Goal: Task Accomplishment & Management: Manage account settings

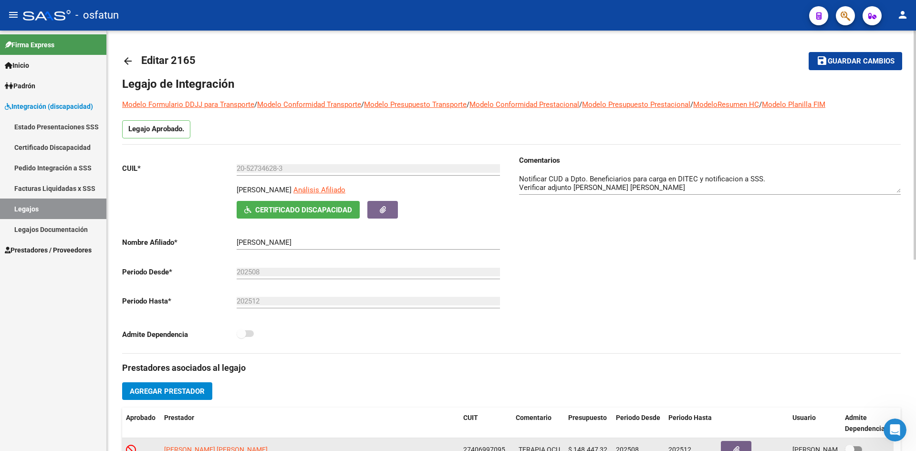
scroll to position [191, 0]
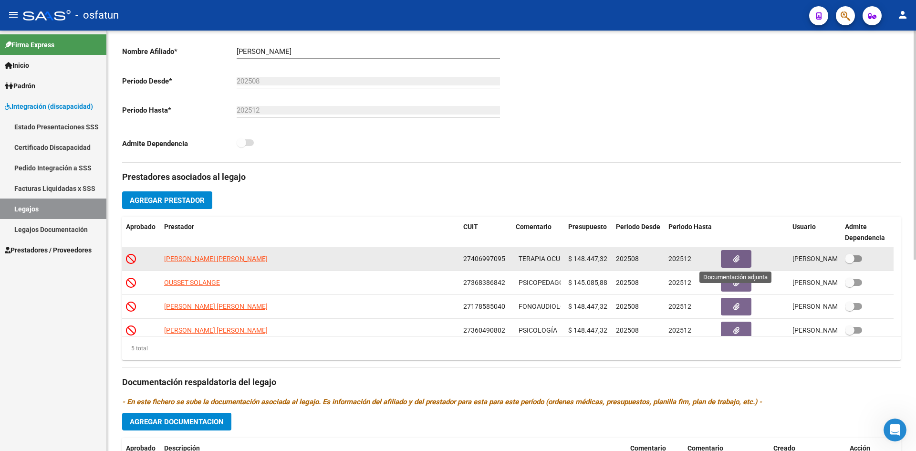
click at [734, 257] on icon "button" at bounding box center [737, 258] width 6 height 7
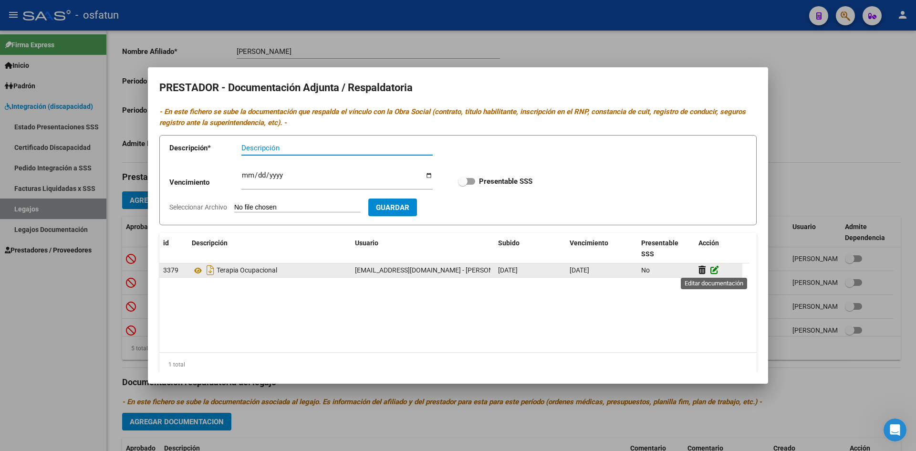
click at [714, 271] on icon at bounding box center [715, 269] width 9 height 9
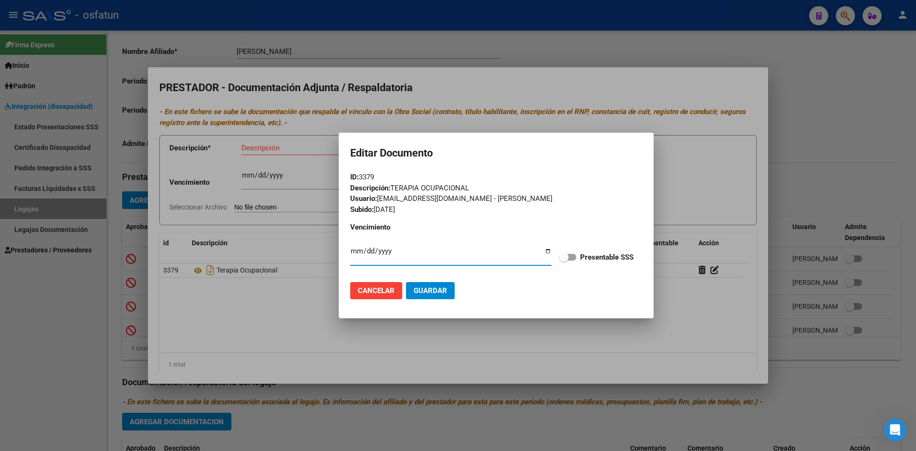
click at [366, 293] on span "Cancelar" at bounding box center [376, 290] width 37 height 9
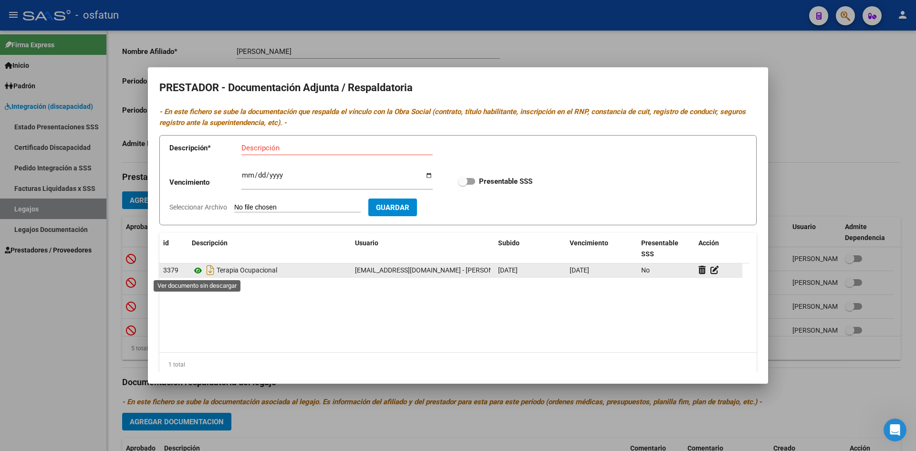
click at [200, 271] on icon at bounding box center [198, 270] width 12 height 11
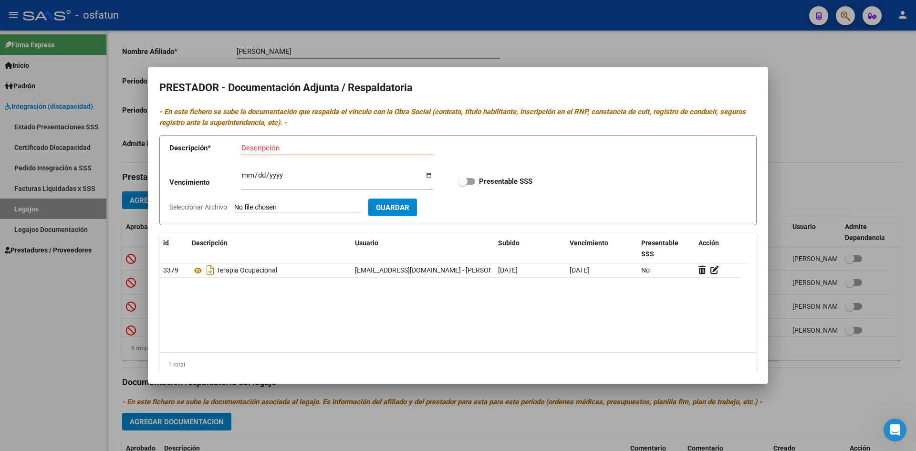
click at [628, 29] on div at bounding box center [458, 225] width 916 height 451
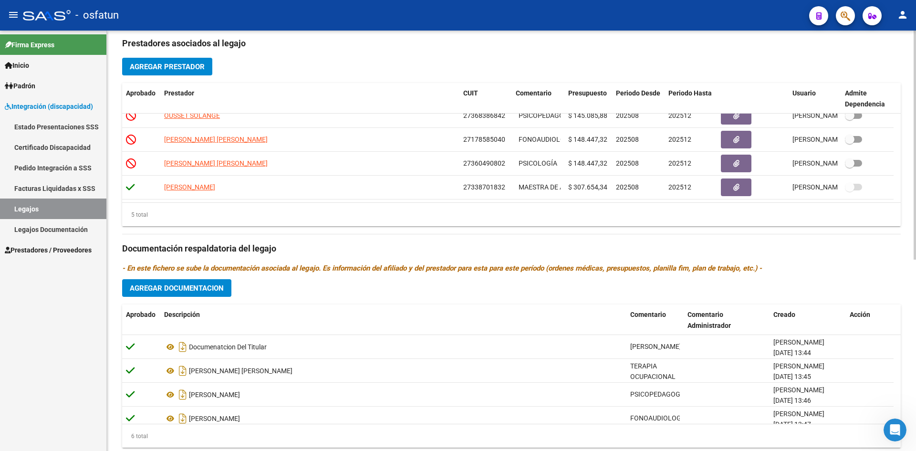
scroll to position [352, 0]
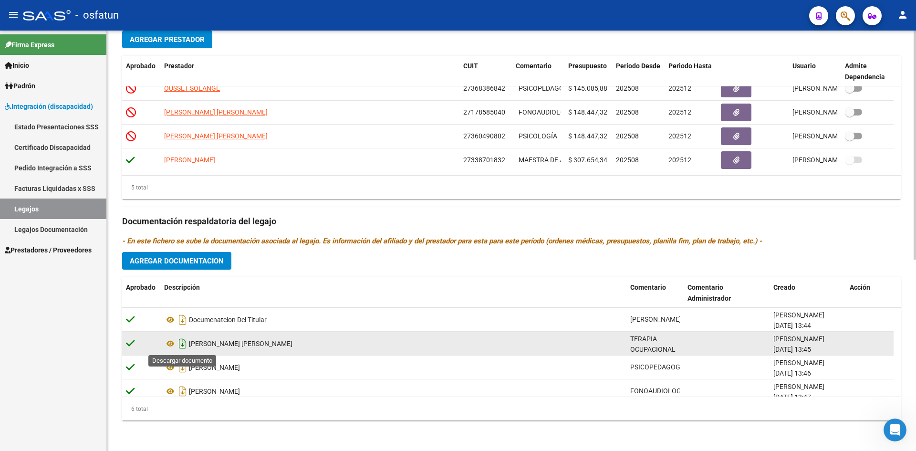
click at [179, 344] on icon "Descargar documento" at bounding box center [183, 343] width 12 height 15
click at [171, 344] on icon at bounding box center [170, 343] width 12 height 11
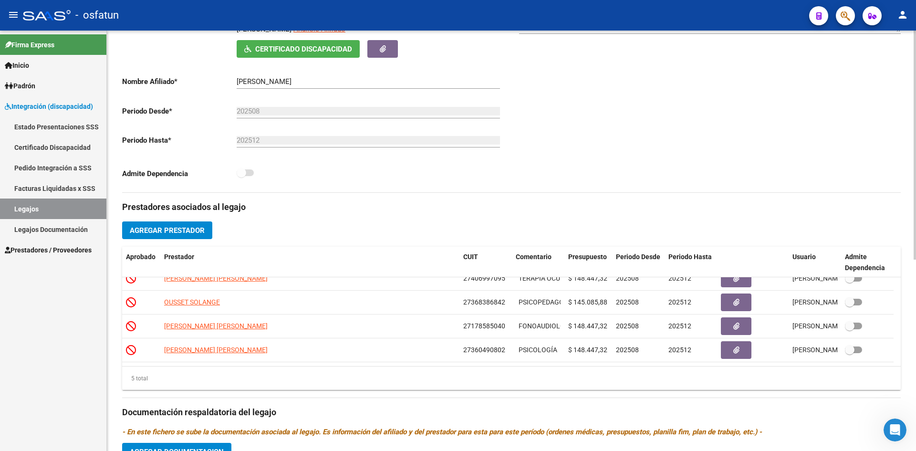
scroll to position [0, 0]
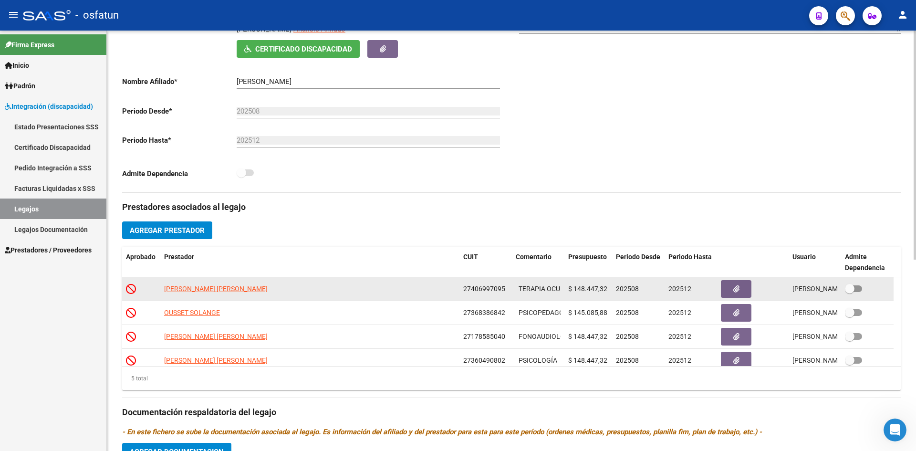
click at [591, 289] on span "$ 148.447,32" at bounding box center [587, 289] width 39 height 8
click at [600, 287] on span "$ 148.447,32" at bounding box center [587, 289] width 39 height 8
click at [605, 287] on span "$ 148.447,32" at bounding box center [587, 289] width 39 height 8
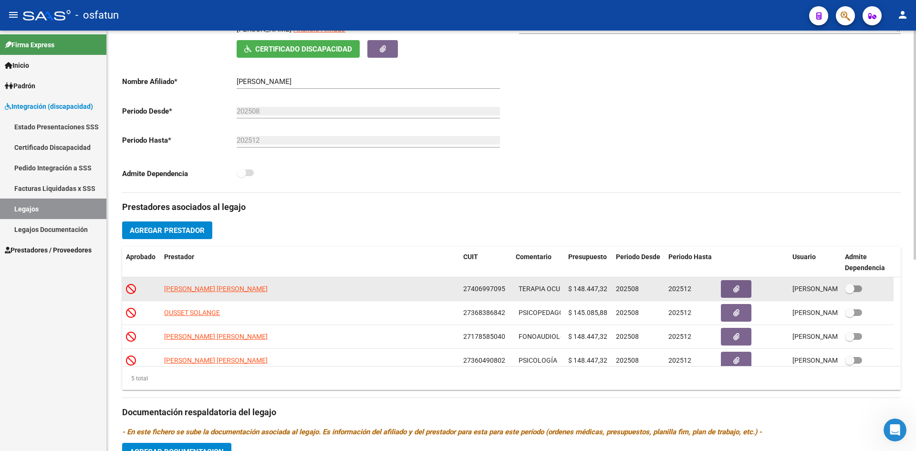
click at [601, 286] on span "$ 148.447,32" at bounding box center [587, 289] width 39 height 8
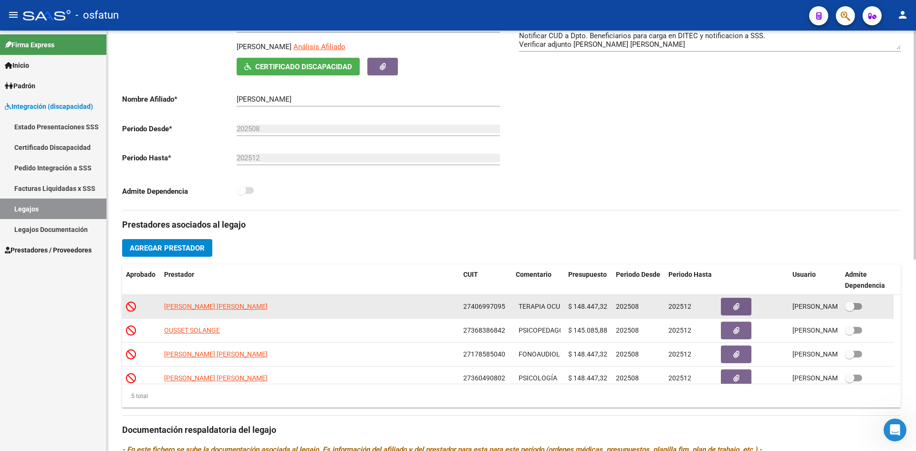
drag, startPoint x: 572, startPoint y: 308, endPoint x: 600, endPoint y: 307, distance: 28.2
click at [608, 307] on div "$ 148.447,32" at bounding box center [588, 306] width 40 height 11
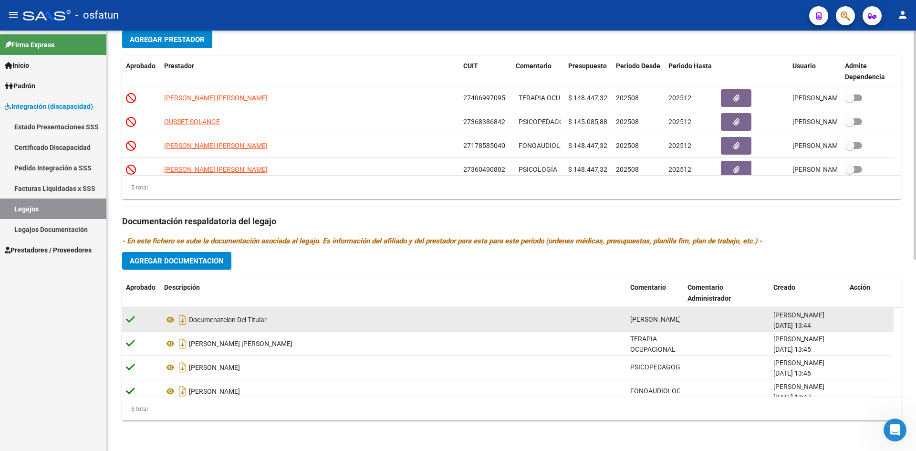
scroll to position [1, 0]
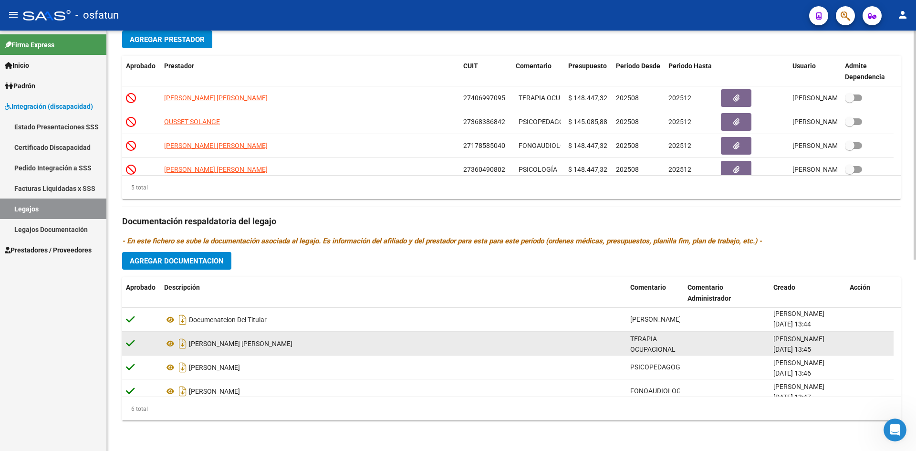
click at [128, 343] on icon at bounding box center [130, 343] width 9 height 10
drag, startPoint x: 128, startPoint y: 343, endPoint x: 135, endPoint y: 342, distance: 6.7
click at [135, 342] on icon at bounding box center [130, 343] width 9 height 10
click at [138, 342] on div at bounding box center [141, 343] width 31 height 11
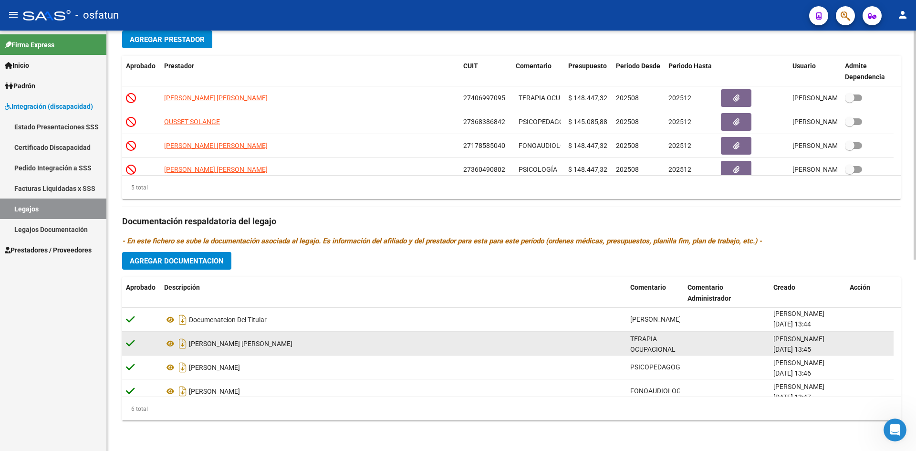
click at [365, 351] on datatable-body-cell "[PERSON_NAME] [PERSON_NAME]" at bounding box center [393, 343] width 466 height 23
click at [398, 343] on div "[PERSON_NAME] [PERSON_NAME]" at bounding box center [393, 343] width 459 height 15
drag, startPoint x: 496, startPoint y: 348, endPoint x: 546, endPoint y: 337, distance: 51.2
click at [509, 346] on div "[PERSON_NAME] [PERSON_NAME]" at bounding box center [393, 343] width 459 height 15
click at [693, 335] on datatable-body-cell at bounding box center [727, 343] width 86 height 23
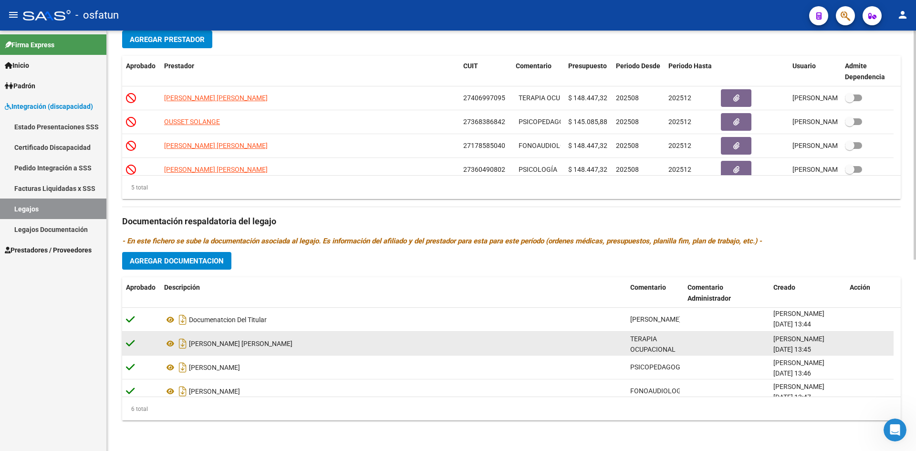
drag, startPoint x: 665, startPoint y: 346, endPoint x: 808, endPoint y: 341, distance: 143.7
click at [667, 346] on div "TERAPIA OCUPACIONAL" at bounding box center [655, 344] width 50 height 20
click at [808, 341] on span "[PERSON_NAME]" at bounding box center [799, 339] width 51 height 8
click at [807, 342] on span "[PERSON_NAME]" at bounding box center [799, 339] width 51 height 8
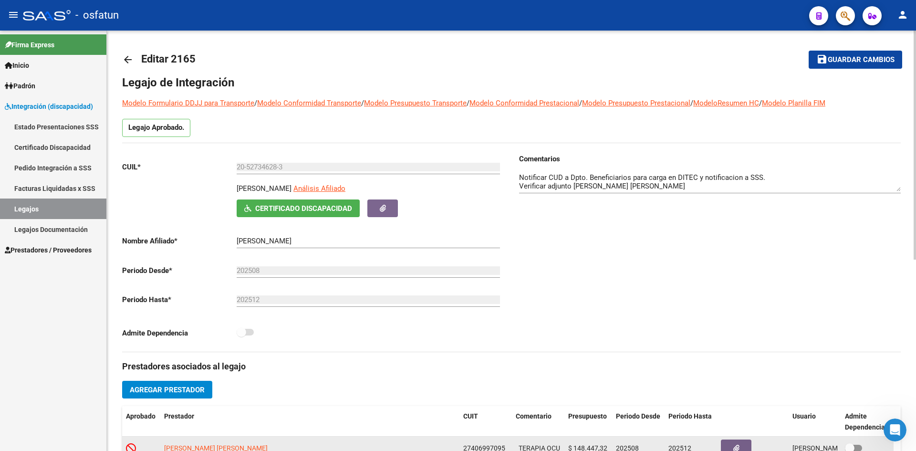
scroll to position [0, 0]
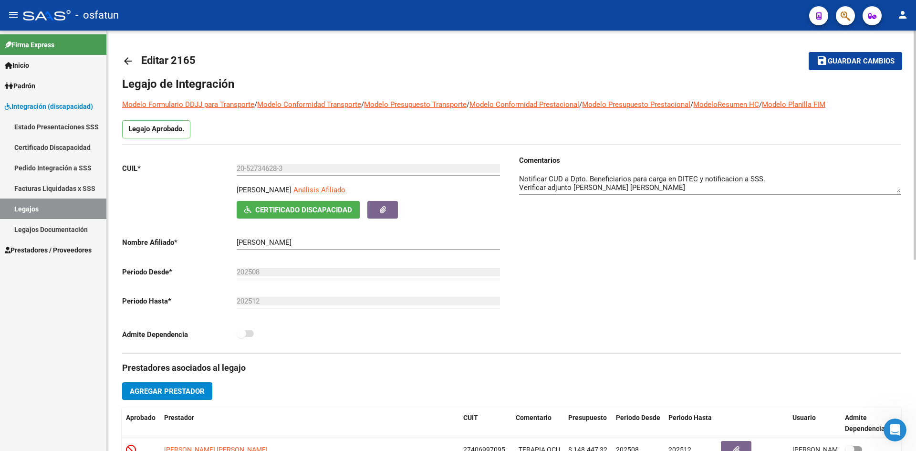
click at [593, 262] on div "Comentarios" at bounding box center [706, 254] width 389 height 198
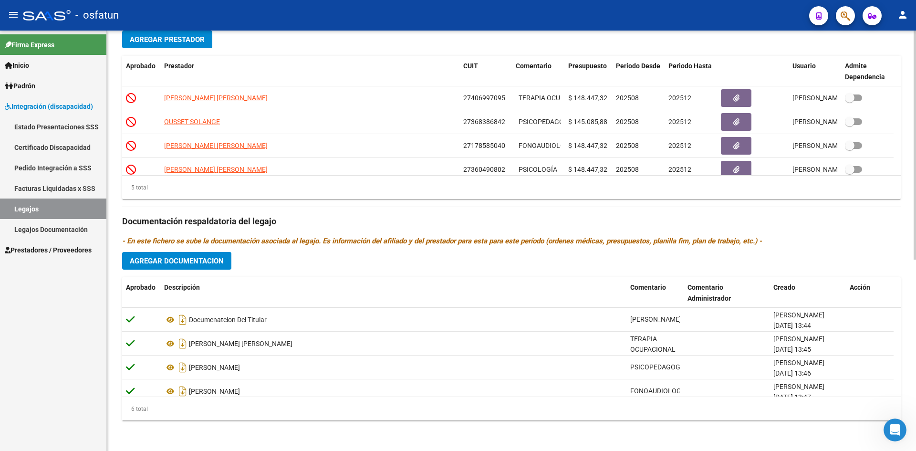
scroll to position [57, 0]
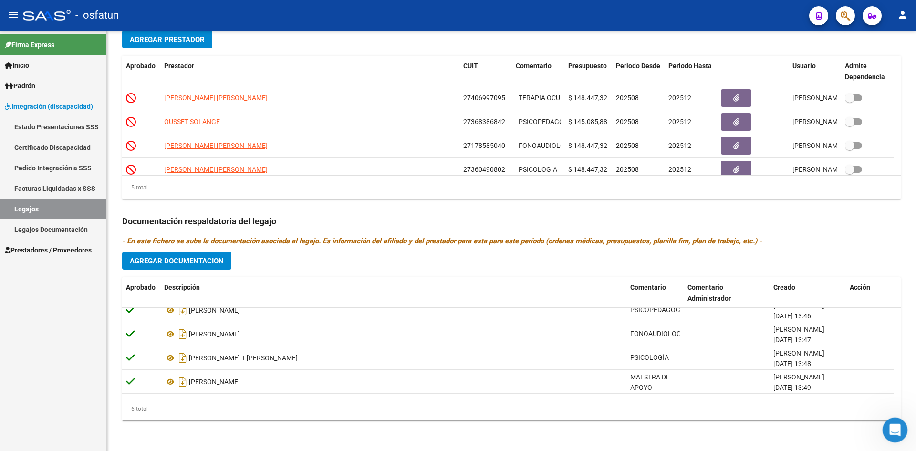
drag, startPoint x: 895, startPoint y: 431, endPoint x: 891, endPoint y: 437, distance: 6.6
click at [895, 431] on icon "Abrir Intercom Messenger" at bounding box center [894, 429] width 16 height 16
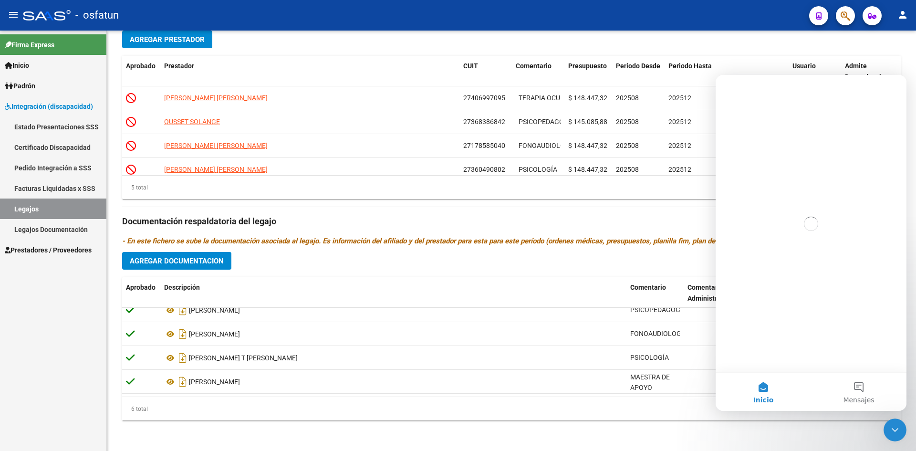
scroll to position [0, 0]
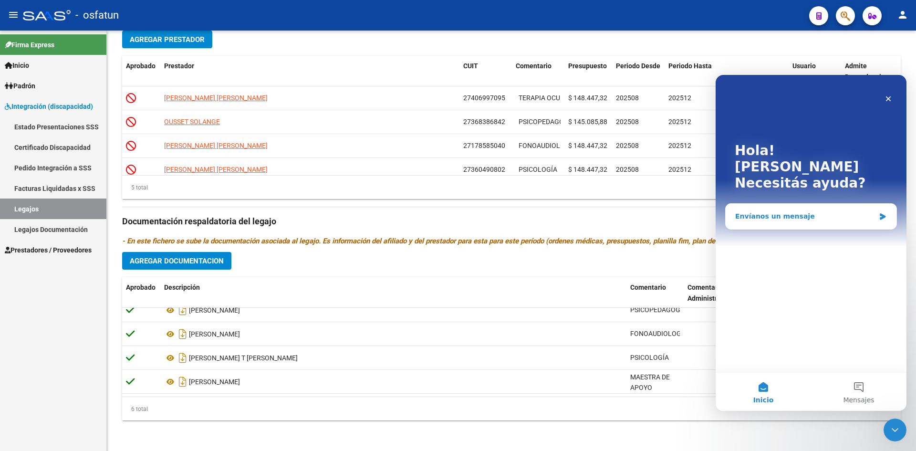
click at [781, 211] on div "Envíanos un mensaje" at bounding box center [805, 216] width 140 height 10
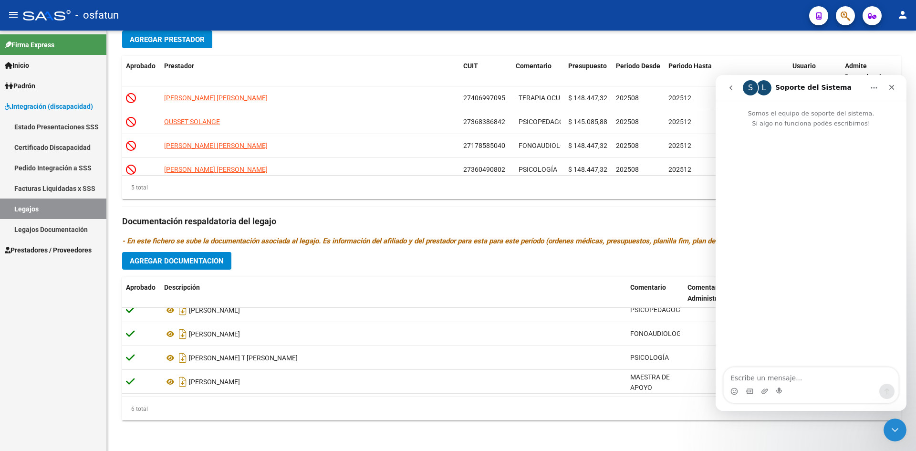
click at [761, 380] on textarea "Escribe un mensaje..." at bounding box center [811, 375] width 175 height 16
type textarea "h"
type textarea "Hola Buenas tardes"
type textarea "cmo"
type textarea "como estan?"
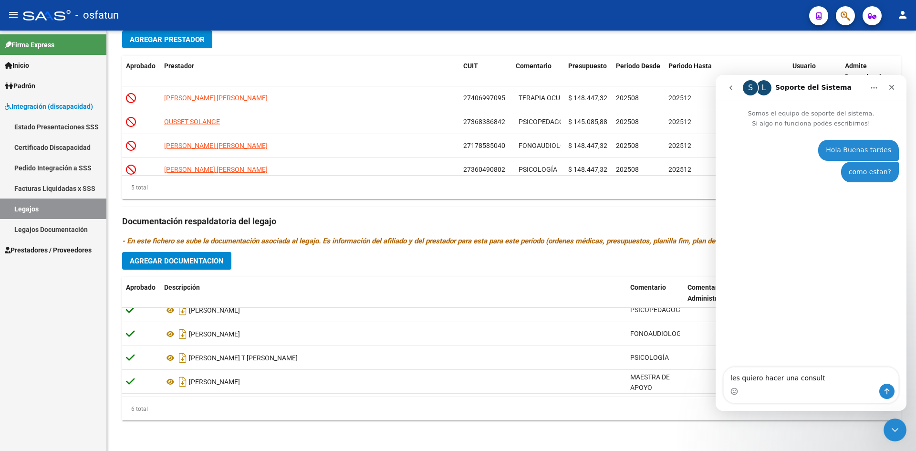
type textarea "les quiero hacer una consulta"
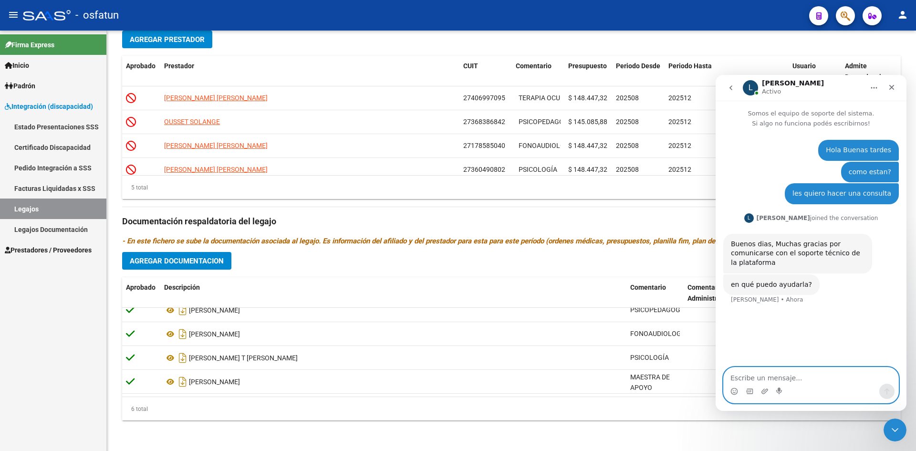
click at [777, 378] on textarea "Escribe un mensaje..." at bounding box center [811, 375] width 175 height 16
type textarea "m"
type textarea "debo modificar documentación y datos especifocos de un prestador"
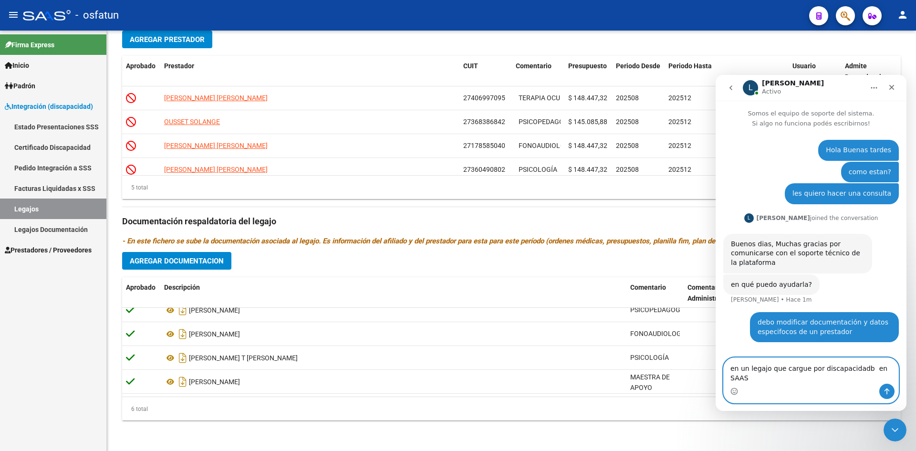
drag, startPoint x: 857, startPoint y: 379, endPoint x: 852, endPoint y: 373, distance: 7.5
click at [856, 379] on textarea "en un legajo que cargue por discapacidadb en SAAS" at bounding box center [811, 371] width 175 height 26
type textarea "en un legajo que cargue por discapacidad en SAAS"
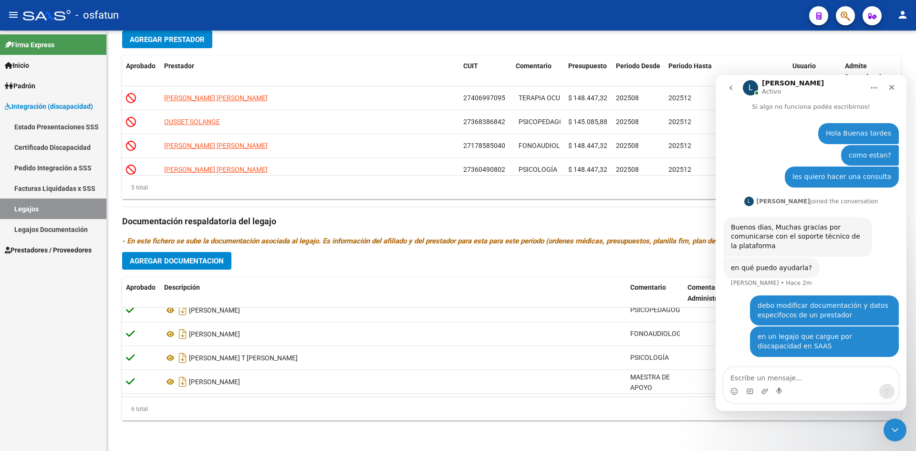
drag, startPoint x: 794, startPoint y: 386, endPoint x: 803, endPoint y: 371, distance: 17.6
click at [794, 385] on div "Intercom Messenger" at bounding box center [811, 391] width 175 height 15
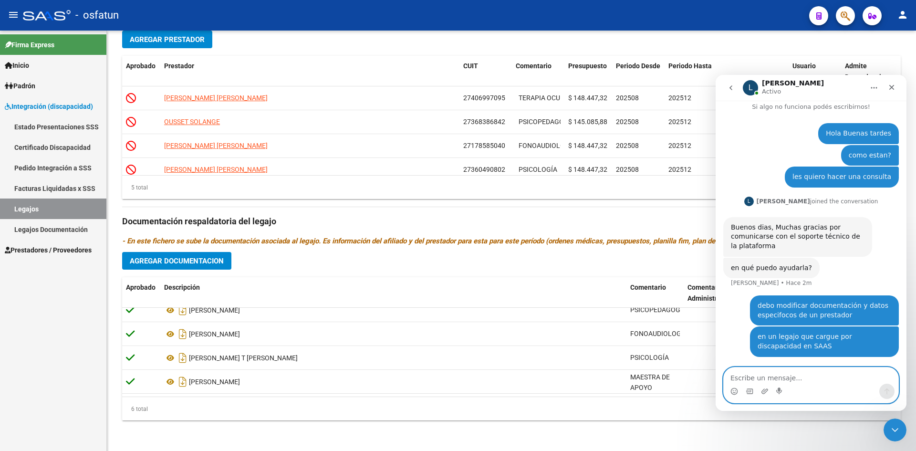
click at [796, 376] on textarea "Escribe un mensaje..." at bounding box center [811, 375] width 175 height 16
type textarea "como debo hacer?"
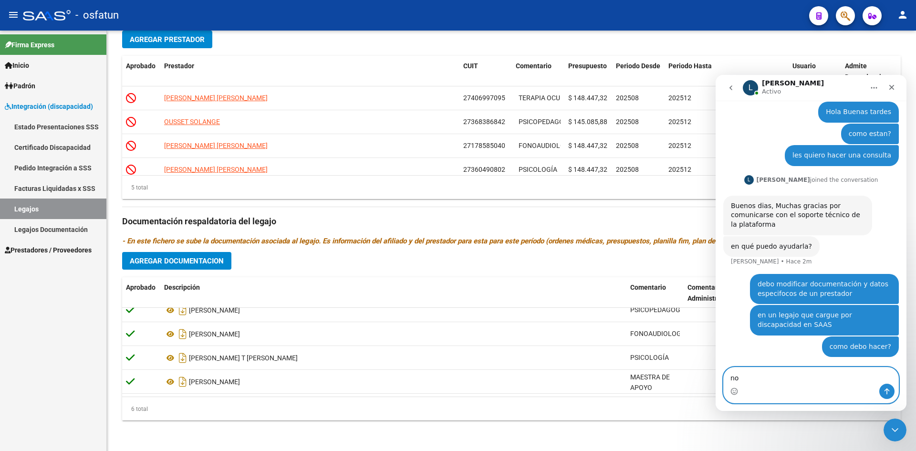
type textarea "n"
type textarea "no veo opción para borrar o corregir"
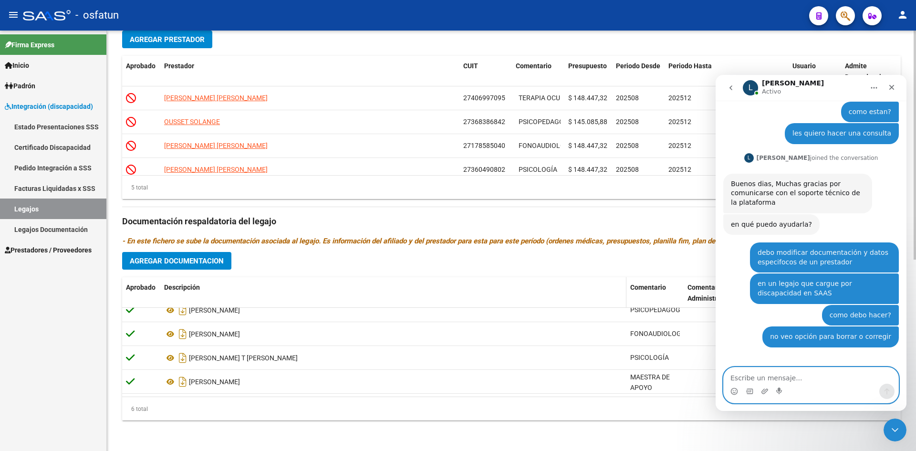
scroll to position [88, 0]
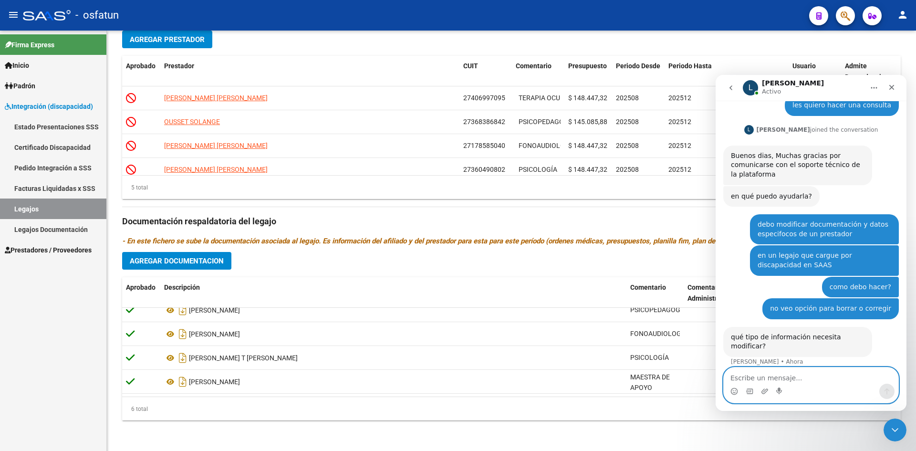
click at [779, 380] on textarea "Escribe un mensaje..." at bounding box center [811, 375] width 175 height 16
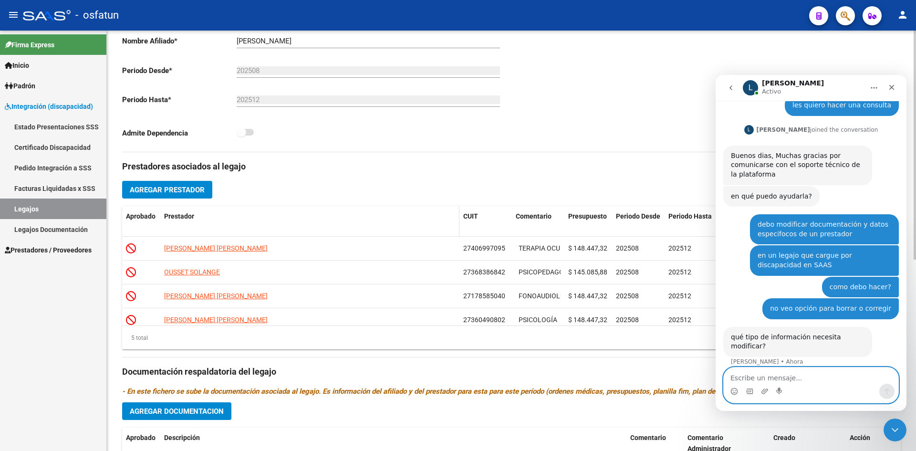
scroll to position [209, 0]
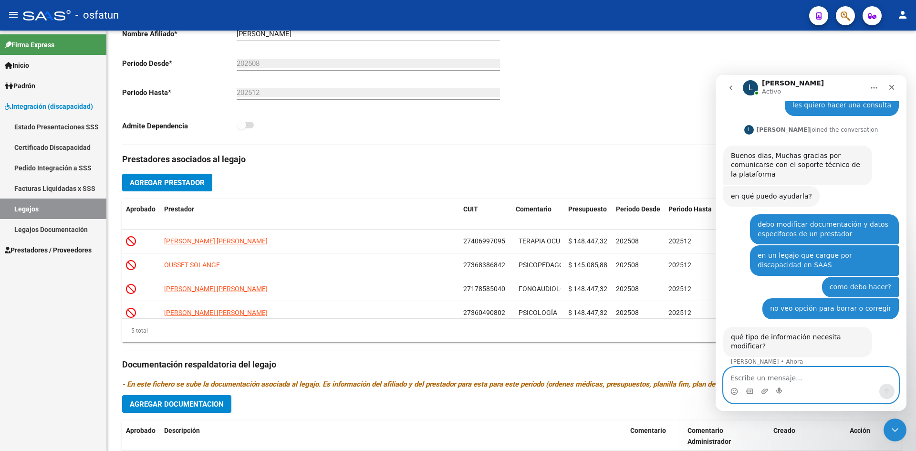
click at [758, 376] on textarea "Escribe un mensaje..." at bounding box center [811, 375] width 175 height 16
type textarea "e"
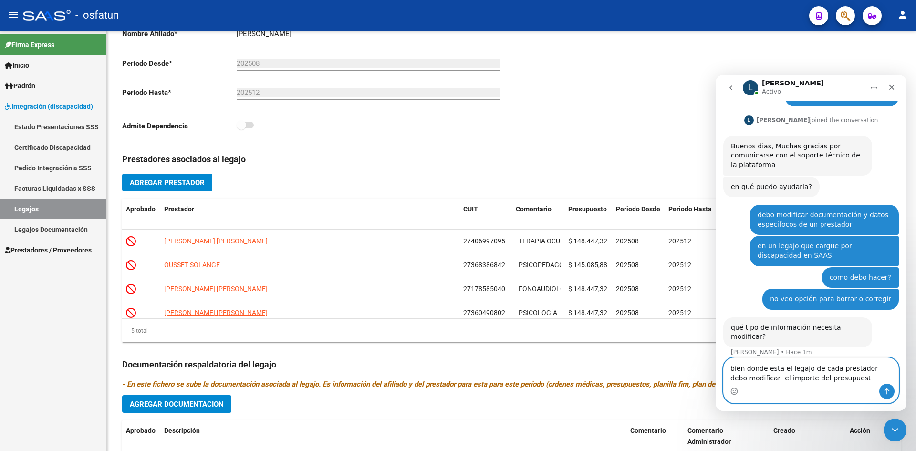
type textarea "bien donde esta el legajo de cada prestador debo modificar el importe del presu…"
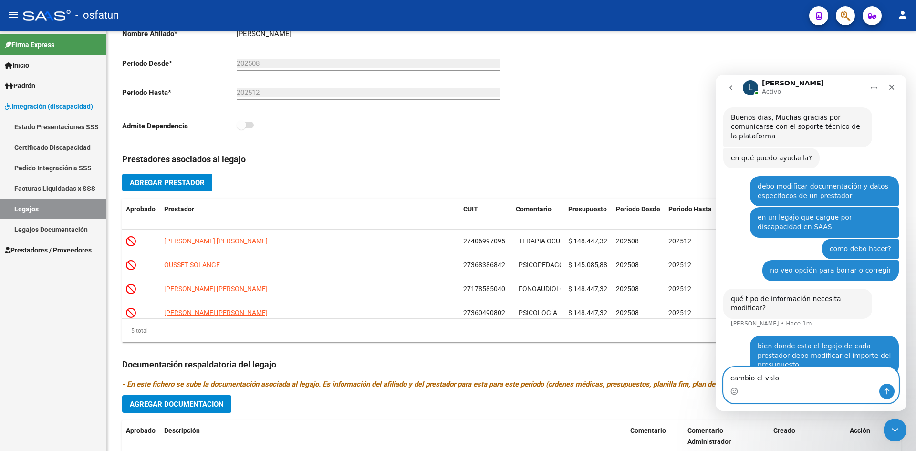
type textarea "cambio el valor"
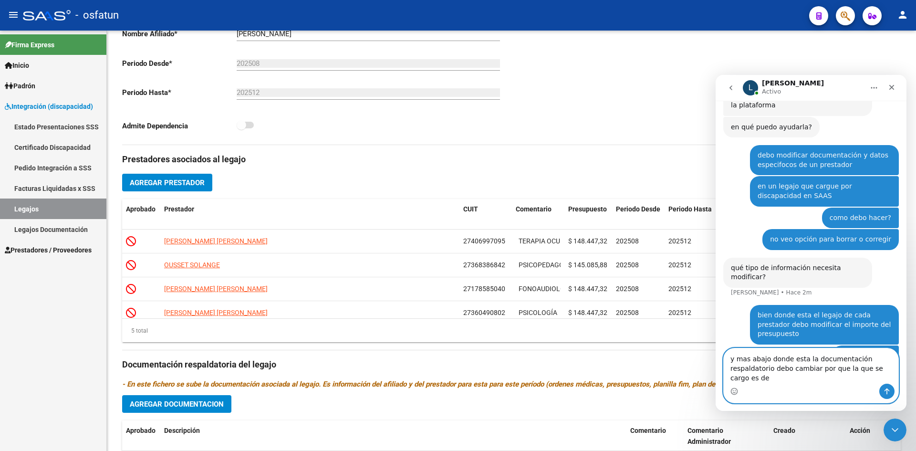
scroll to position [167, 0]
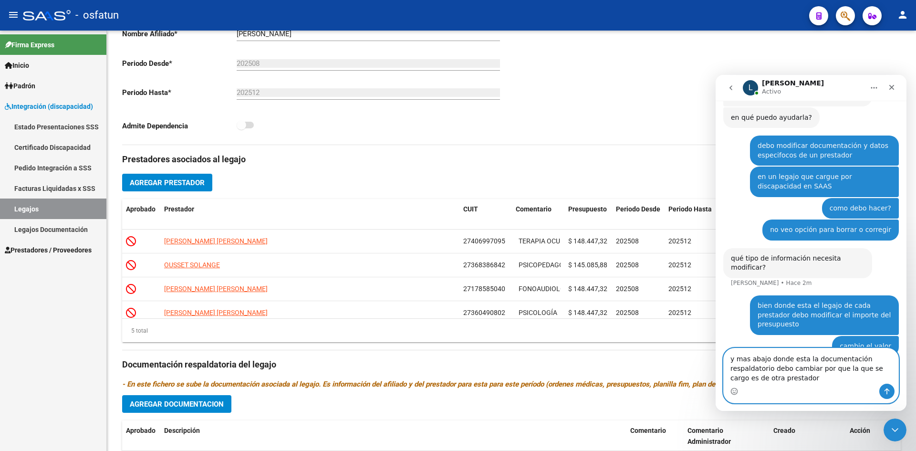
type textarea "y mas abajo donde esta la documentación respaldatorio debo cambiar por que la q…"
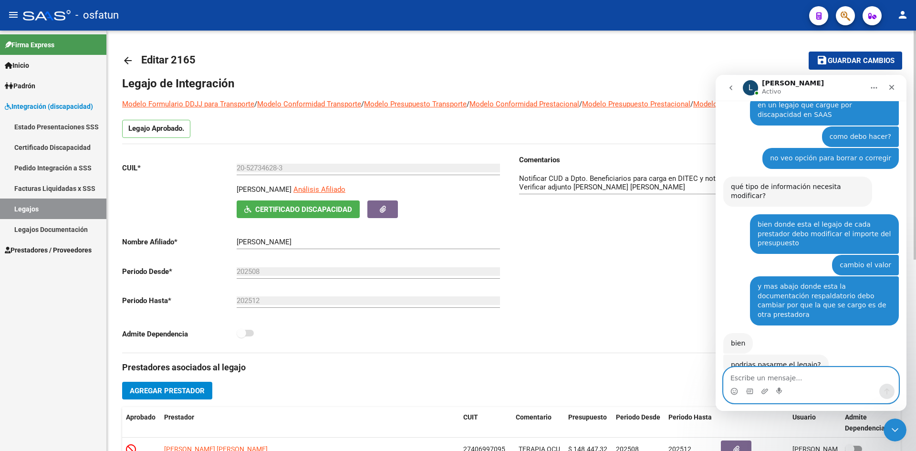
scroll to position [0, 0]
drag, startPoint x: 175, startPoint y: 60, endPoint x: 197, endPoint y: 63, distance: 21.7
click at [197, 63] on h1 "Editar 2165" at bounding box center [169, 61] width 57 height 19
drag, startPoint x: 759, startPoint y: 378, endPoint x: 753, endPoint y: 373, distance: 7.8
click at [759, 377] on textarea "Escribe un mensaje..." at bounding box center [811, 375] width 175 height 16
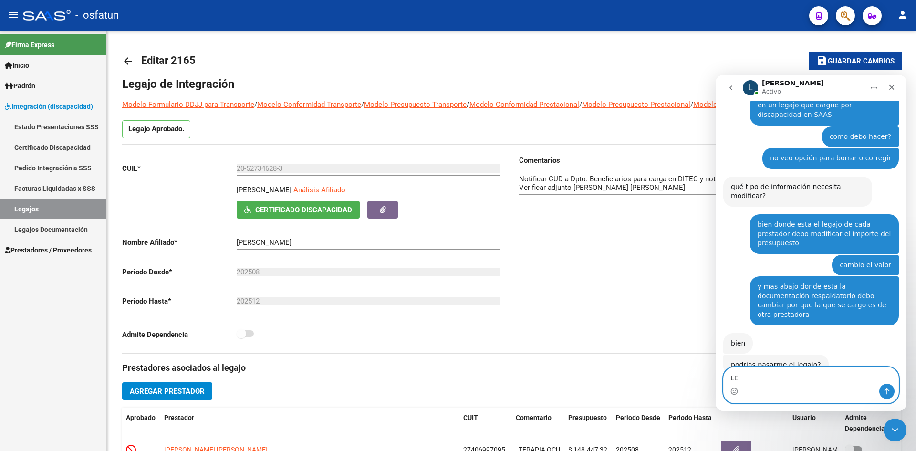
type textarea "L"
type textarea "EL LEGAJO DE INTEGRACIÓN ES 2165"
click at [844, 379] on textarea "EL LEGAJO DE INTEGRACIÓN ES 2165" at bounding box center [811, 375] width 175 height 16
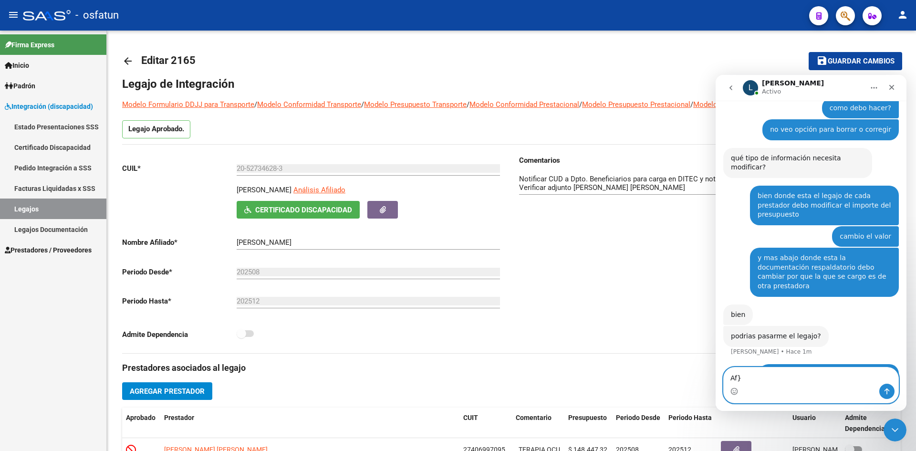
type textarea "Af"
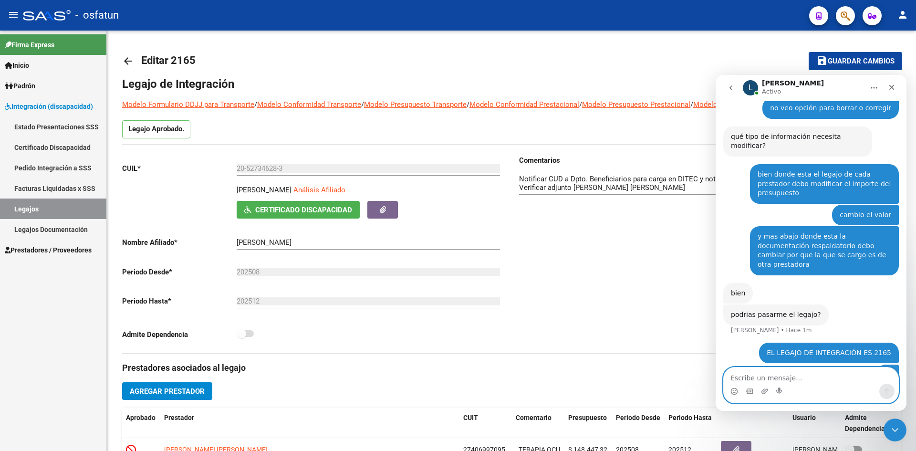
type textarea "."
type textarea "[PERSON_NAME]"
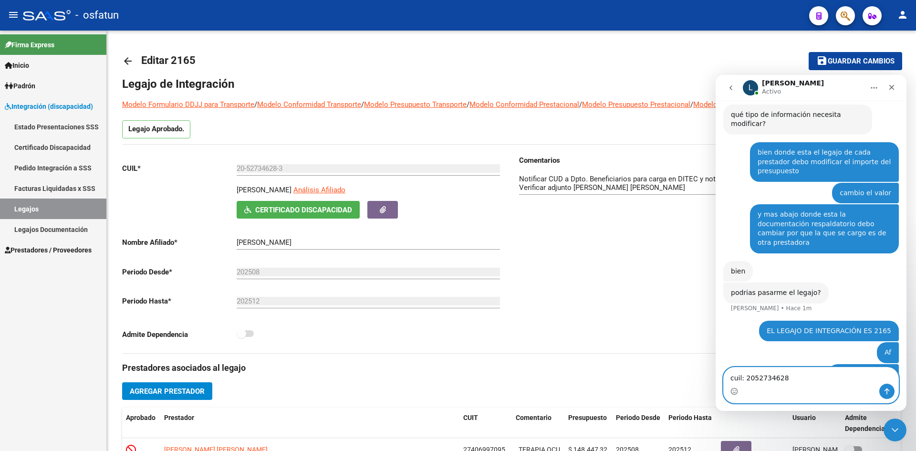
type textarea "cuil: 20527346283"
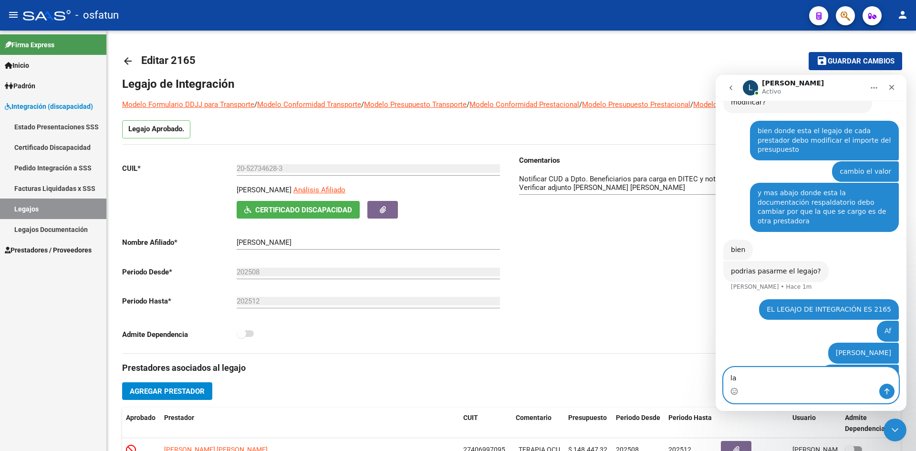
type textarea "l"
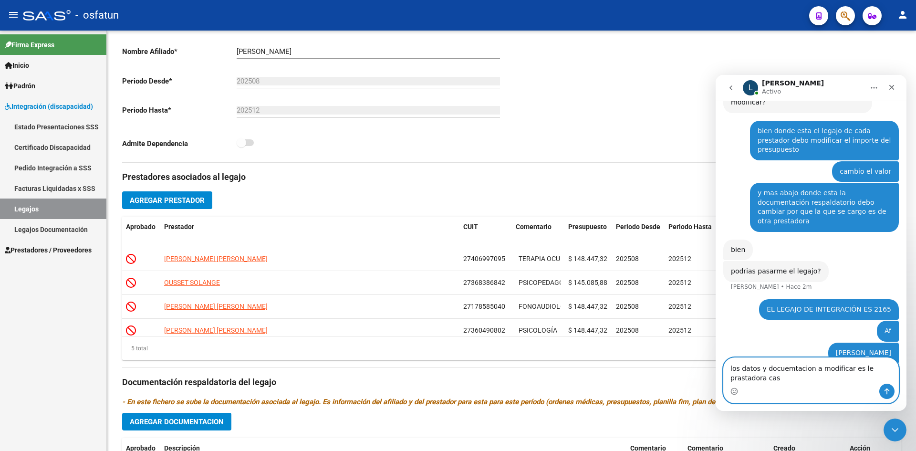
scroll to position [342, 0]
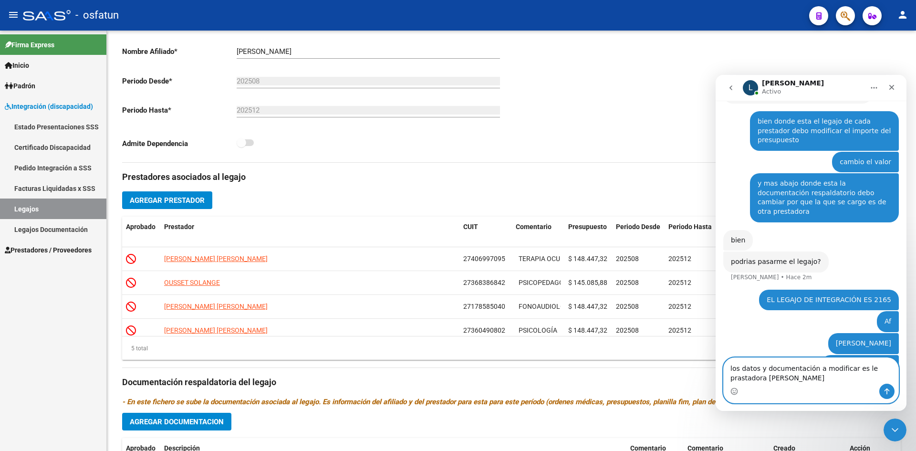
drag, startPoint x: 873, startPoint y: 373, endPoint x: 885, endPoint y: 369, distance: 12.7
click at [891, 370] on textarea "los datos y documentación a modificar es le prastadora [PERSON_NAME]" at bounding box center [811, 371] width 175 height 26
type textarea "los datos y documentación a modificar es le prestadora [PERSON_NAME] [PERSON_NA…"
click at [809, 377] on textarea "los datos y documentación a modificar es le prestadora [PERSON_NAME] [PERSON_NA…" at bounding box center [811, 371] width 175 height 26
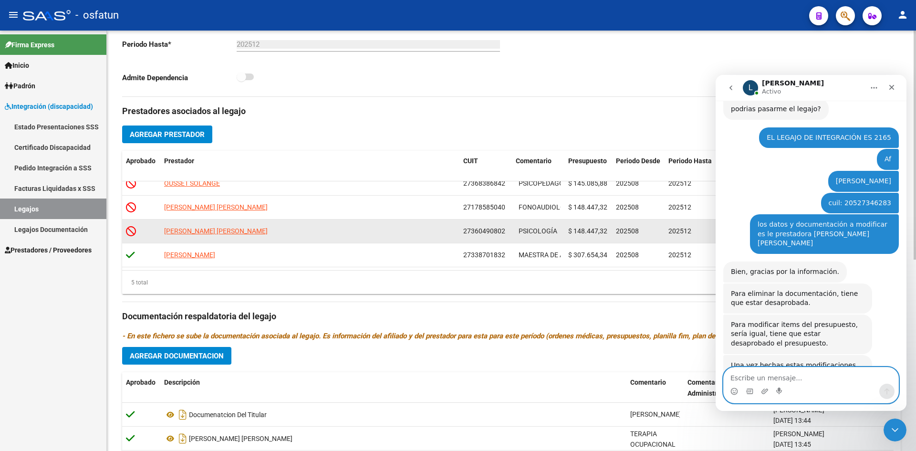
scroll to position [256, 0]
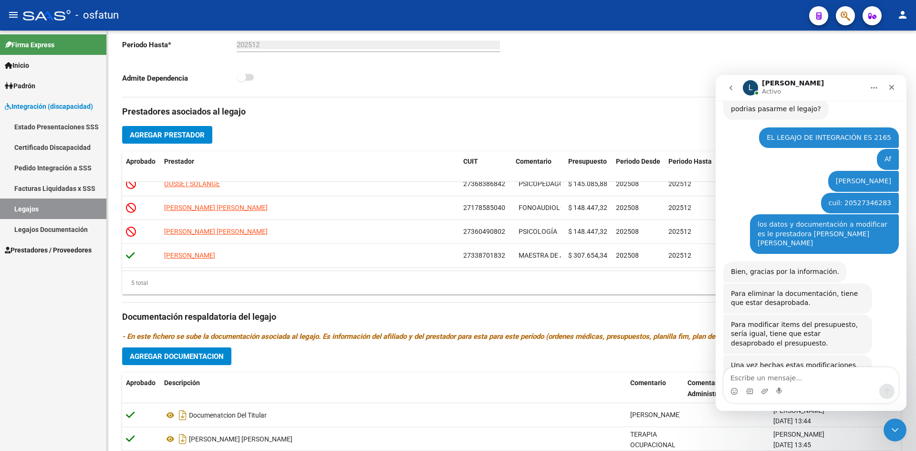
click at [870, 89] on button "Inicio" at bounding box center [874, 88] width 18 height 18
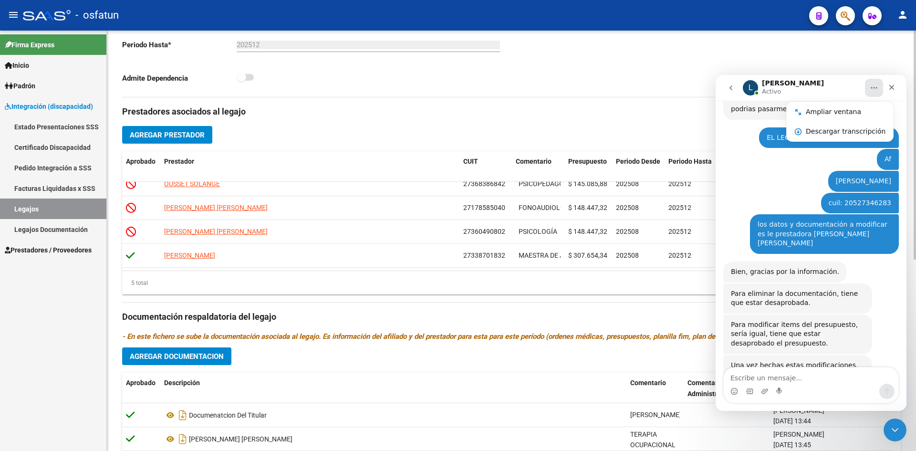
drag, startPoint x: 838, startPoint y: 65, endPoint x: 122, endPoint y: 10, distance: 718.0
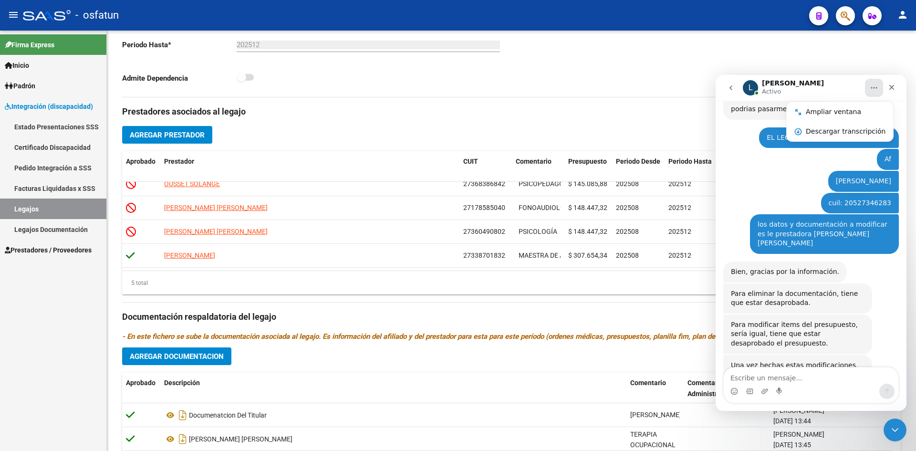
click at [875, 91] on icon "Inicio" at bounding box center [874, 88] width 8 height 8
click at [895, 89] on icon "Cerrar" at bounding box center [892, 88] width 8 height 8
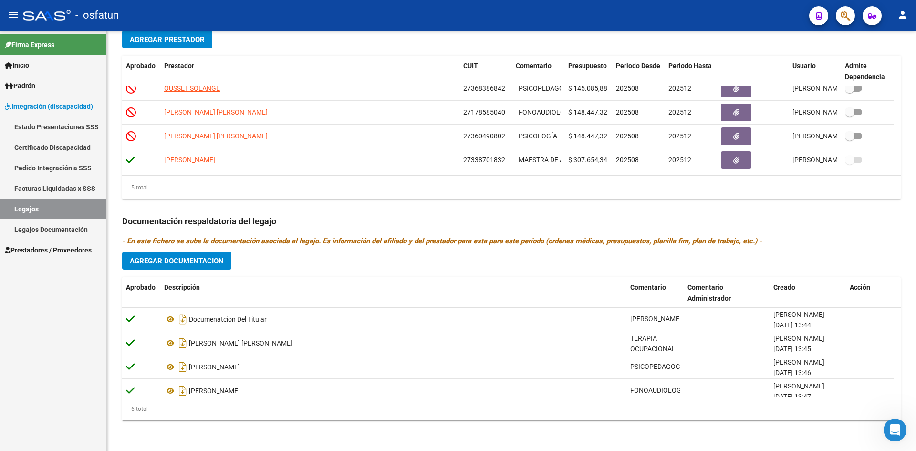
scroll to position [0, 0]
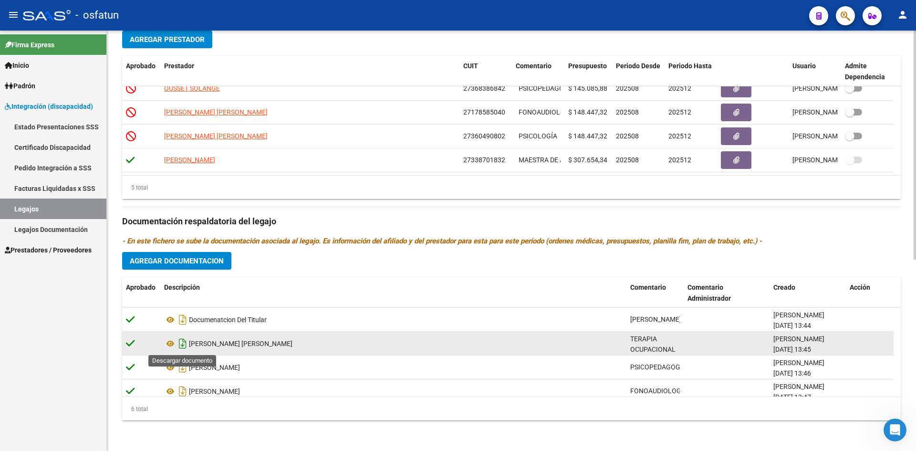
click at [181, 344] on icon "Descargar documento" at bounding box center [183, 343] width 12 height 15
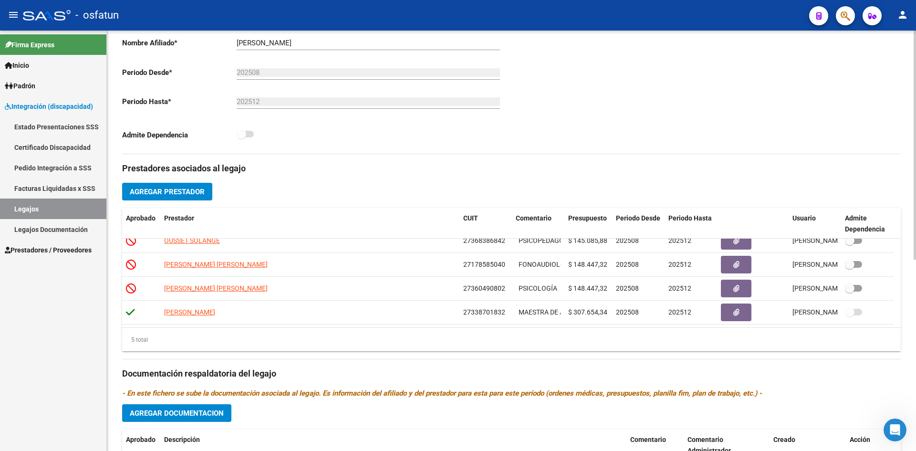
scroll to position [352, 0]
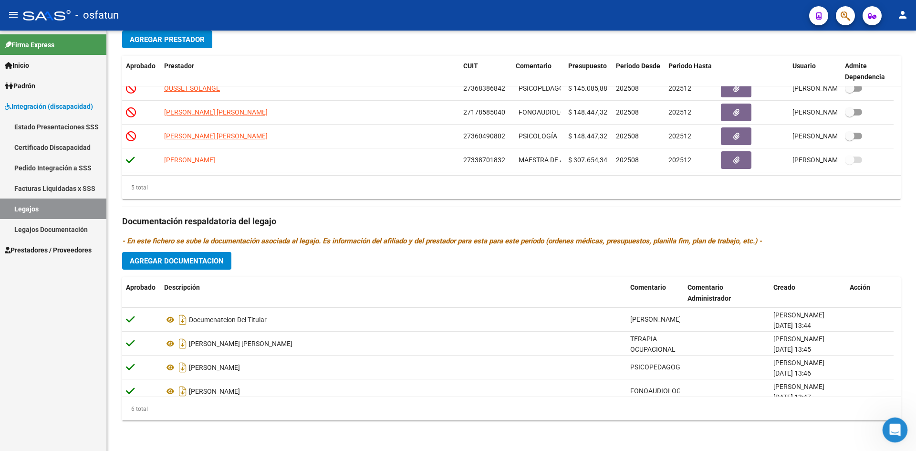
click at [892, 432] on icon "Abrir Intercom Messenger" at bounding box center [894, 429] width 16 height 16
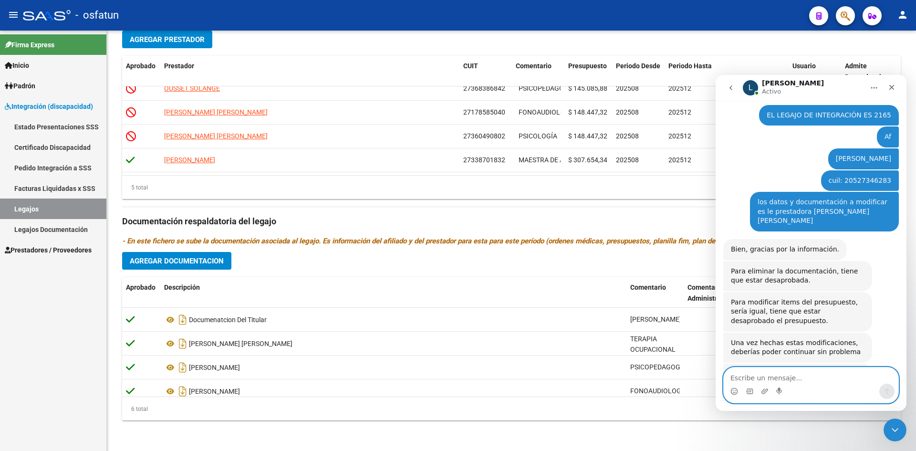
scroll to position [516, 0]
type textarea "b"
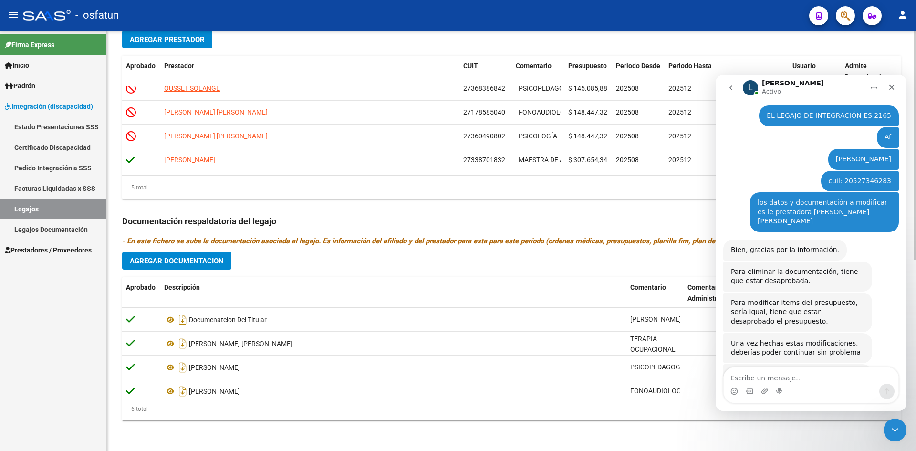
click at [636, 256] on div "Prestadores asociados al legajo Agregar Prestador Aprobado Prestador CUIT Comen…" at bounding box center [511, 215] width 779 height 426
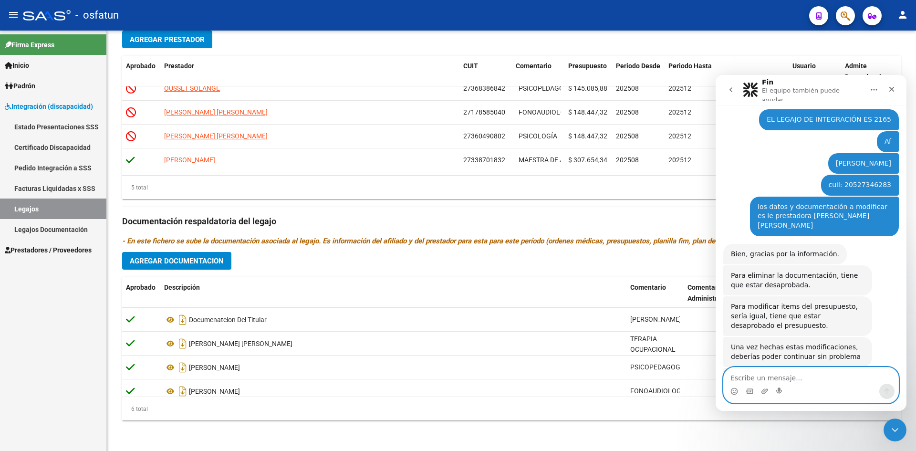
click at [792, 372] on textarea "Escribe un mensaje..." at bounding box center [811, 375] width 175 height 16
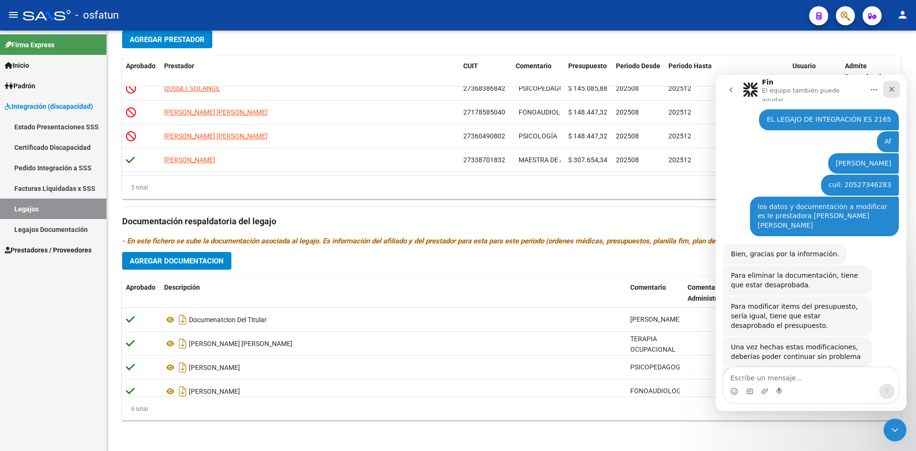
drag, startPoint x: 890, startPoint y: 88, endPoint x: 1495, endPoint y: 255, distance: 627.9
click at [890, 88] on icon "Cerrar" at bounding box center [892, 89] width 8 height 8
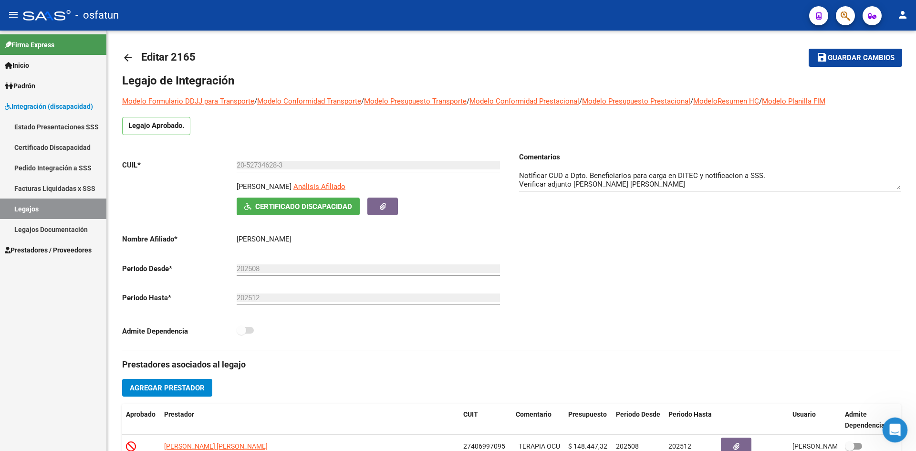
scroll to position [0, 0]
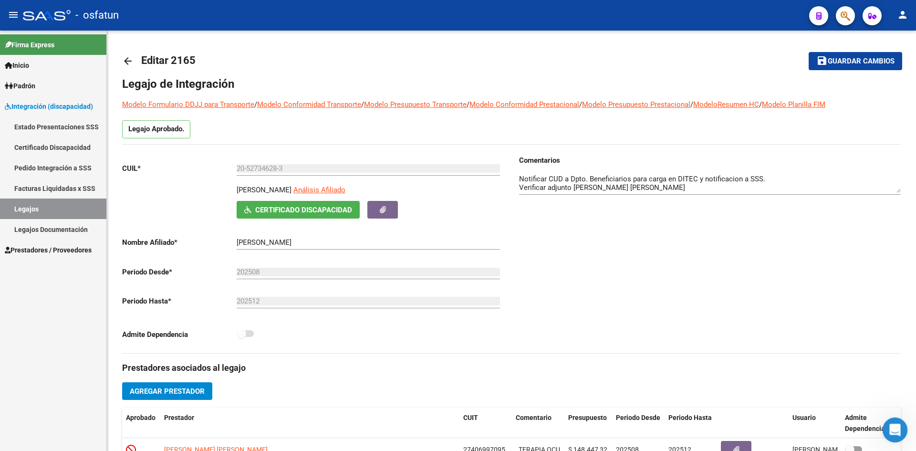
click at [893, 424] on icon "Abrir Intercom Messenger" at bounding box center [894, 429] width 16 height 16
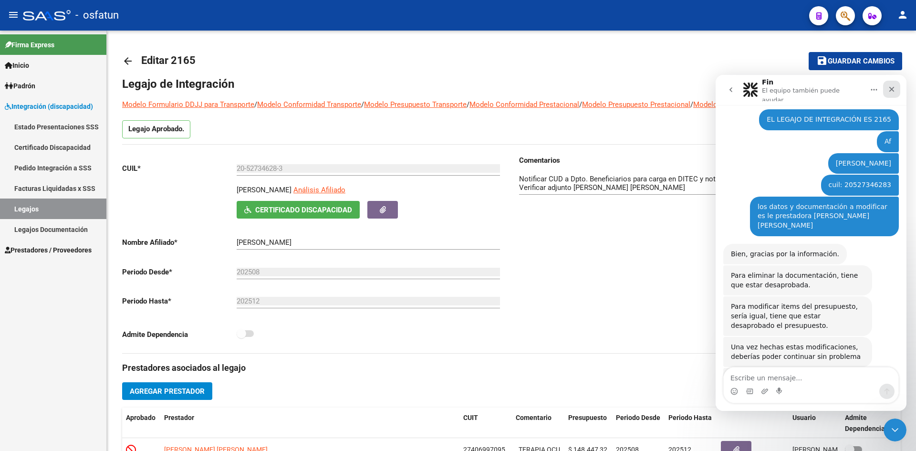
click at [891, 90] on div "Cerrar" at bounding box center [891, 89] width 17 height 17
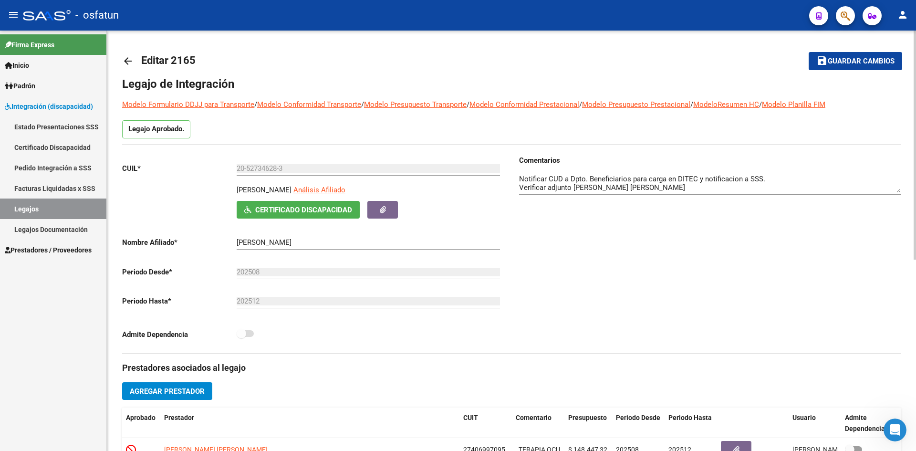
click at [126, 60] on mat-icon "arrow_back" at bounding box center [127, 60] width 11 height 11
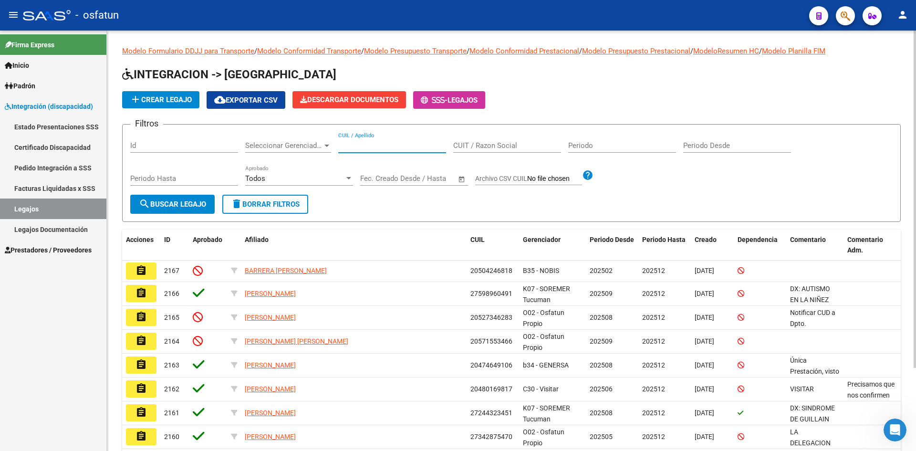
paste input "20527346283"
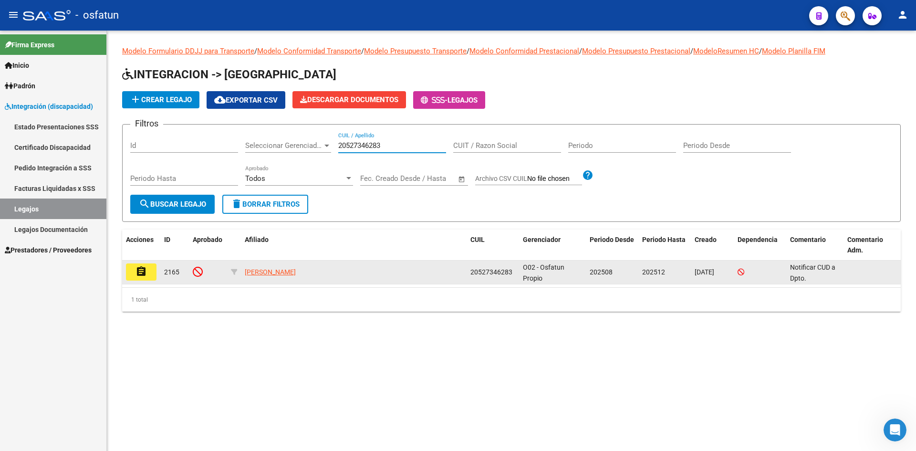
type input "20527346283"
click at [138, 272] on mat-icon "assignment" at bounding box center [141, 271] width 11 height 11
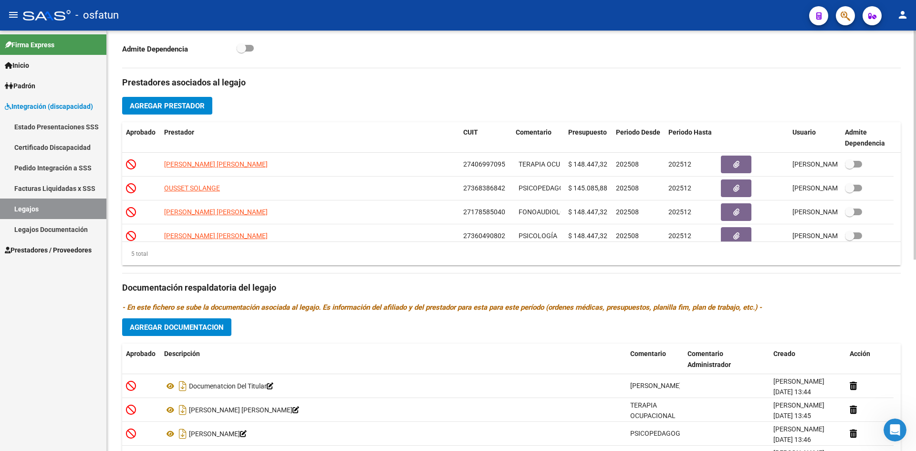
scroll to position [256, 0]
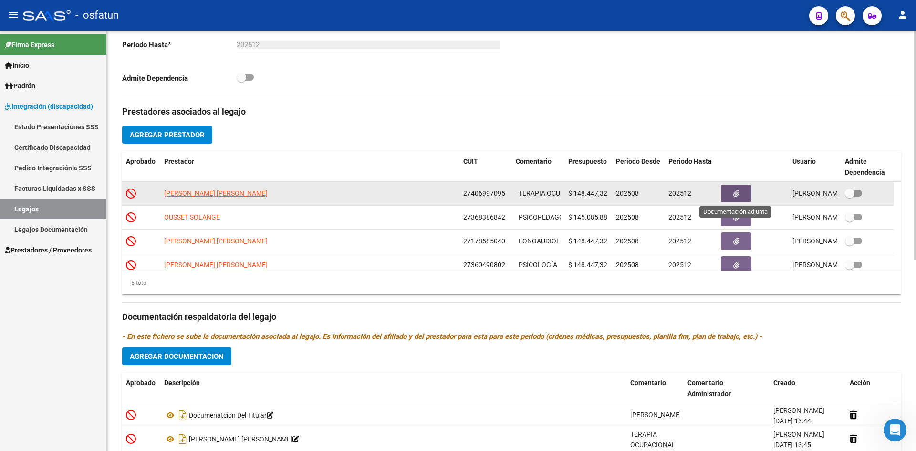
click at [734, 192] on icon "button" at bounding box center [737, 193] width 6 height 7
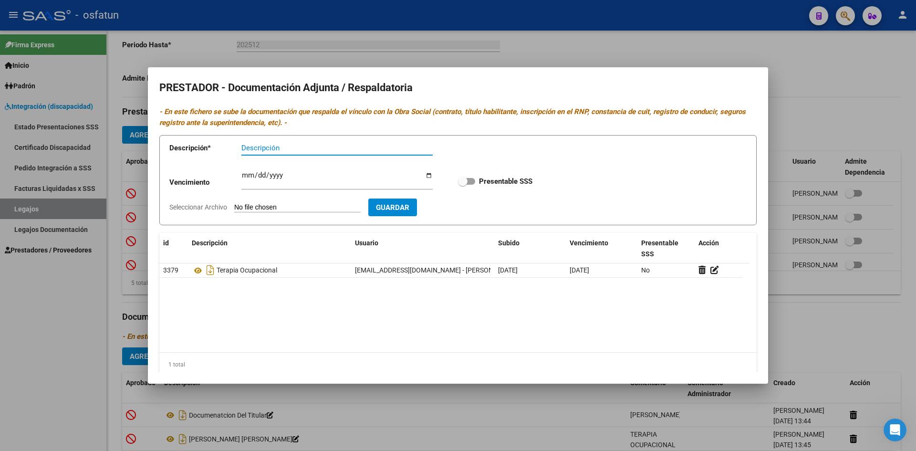
click at [669, 42] on div at bounding box center [458, 225] width 916 height 451
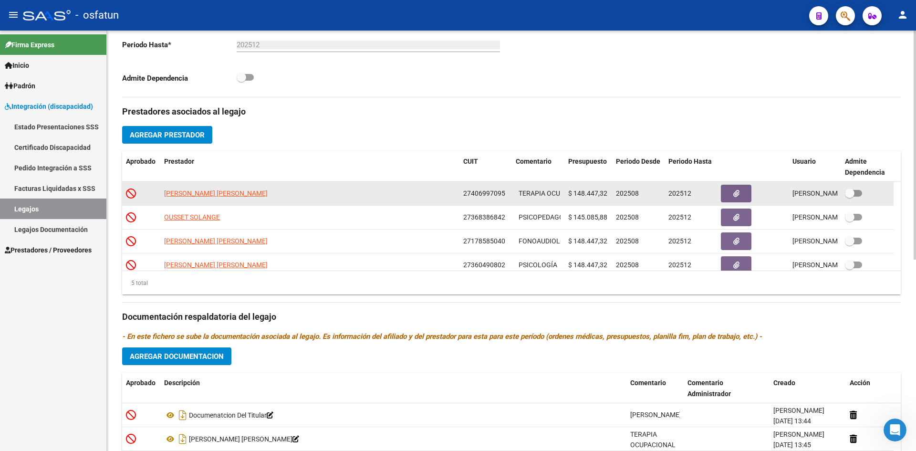
click at [583, 196] on span "$ 148.447,32" at bounding box center [587, 193] width 39 height 8
click at [744, 192] on button "button" at bounding box center [736, 194] width 31 height 18
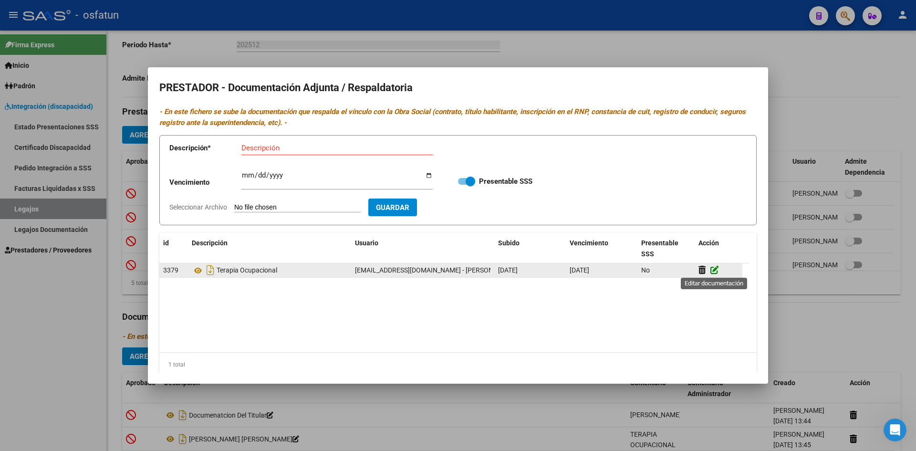
click at [712, 268] on icon at bounding box center [715, 269] width 9 height 9
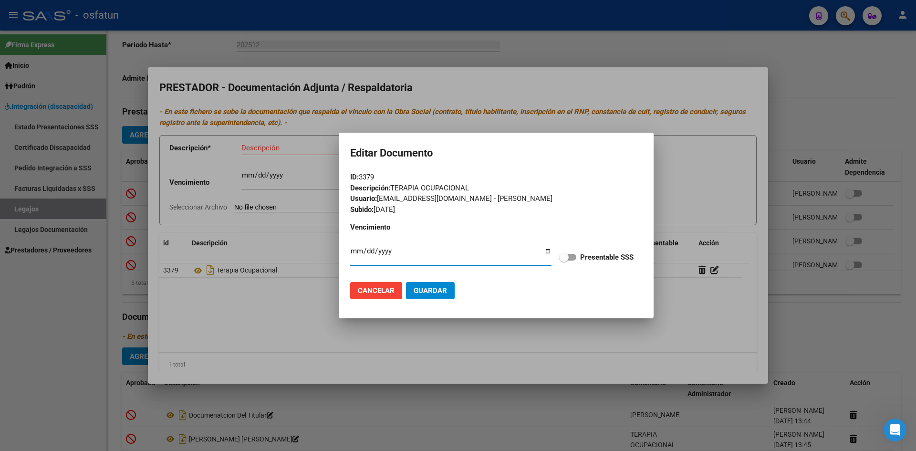
click at [388, 292] on span "Cancelar" at bounding box center [376, 290] width 37 height 9
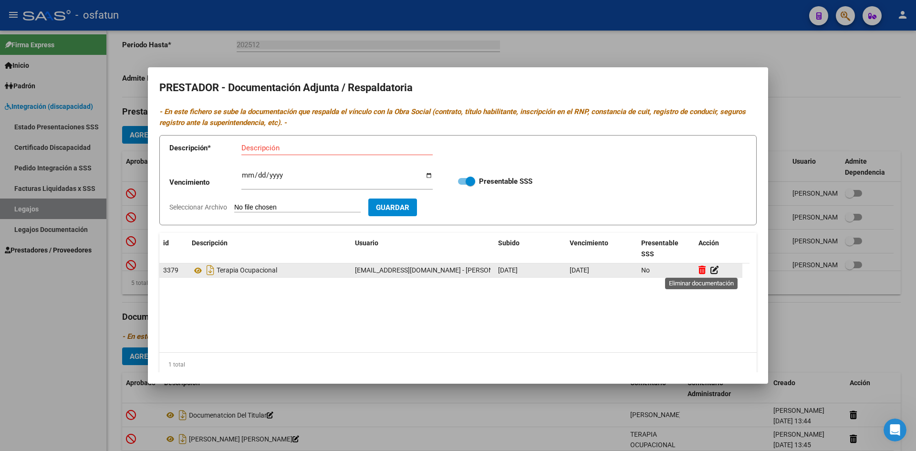
click at [704, 272] on icon at bounding box center [702, 269] width 7 height 9
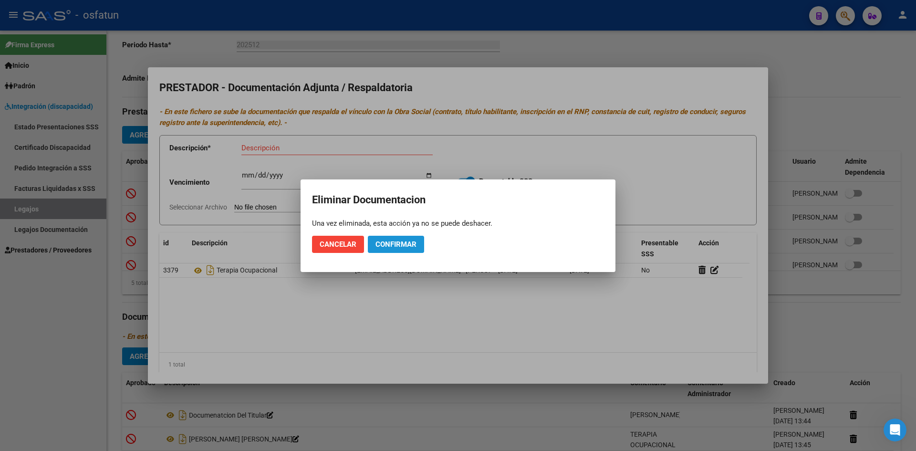
click at [394, 248] on span "Confirmar" at bounding box center [396, 244] width 41 height 9
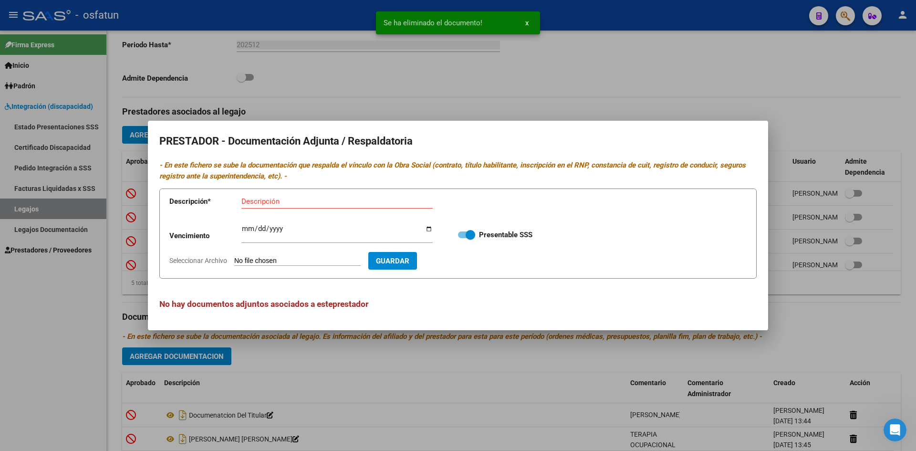
click at [528, 99] on div at bounding box center [458, 225] width 916 height 451
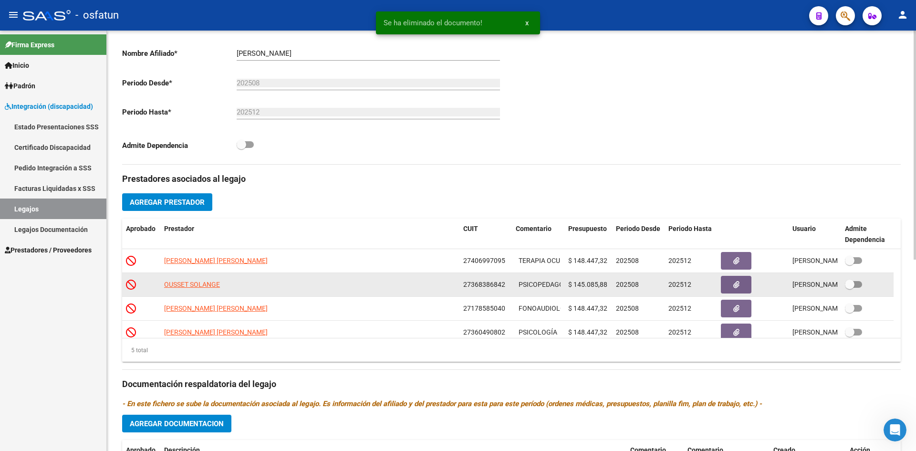
scroll to position [209, 0]
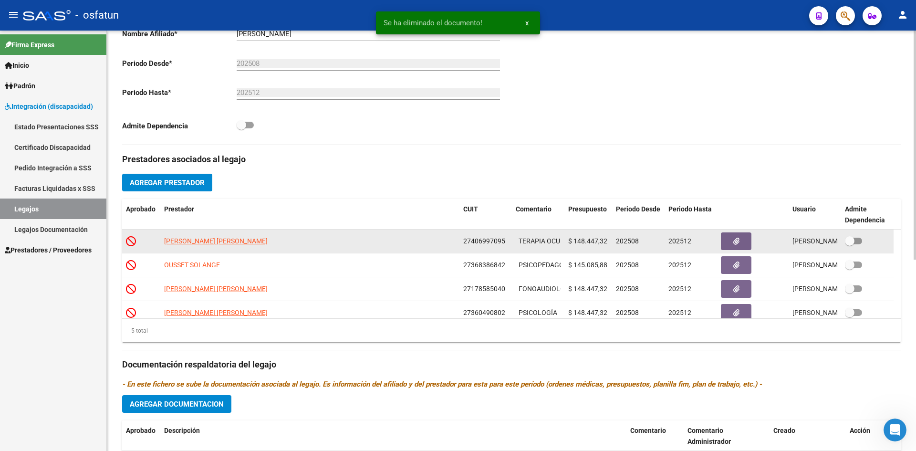
click at [620, 236] on div "202508" at bounding box center [638, 241] width 45 height 11
click at [591, 238] on span "$ 148.447,32" at bounding box center [587, 241] width 39 height 8
click at [592, 239] on span "$ 148.447,32" at bounding box center [587, 241] width 39 height 8
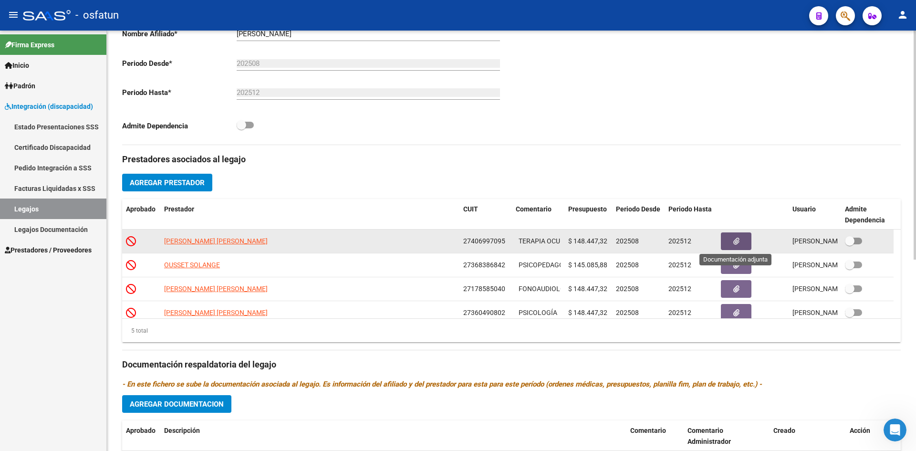
click at [737, 246] on button "button" at bounding box center [736, 241] width 31 height 18
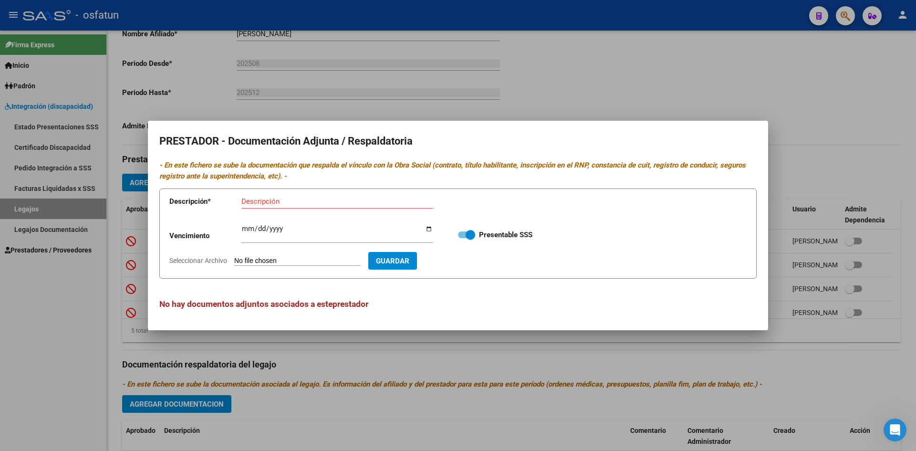
click at [734, 109] on div at bounding box center [458, 225] width 916 height 451
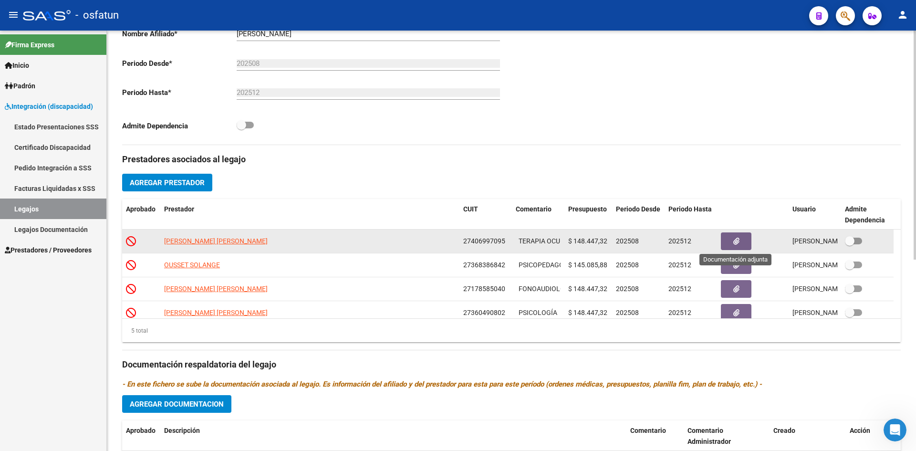
click at [739, 240] on icon "button" at bounding box center [737, 241] width 6 height 7
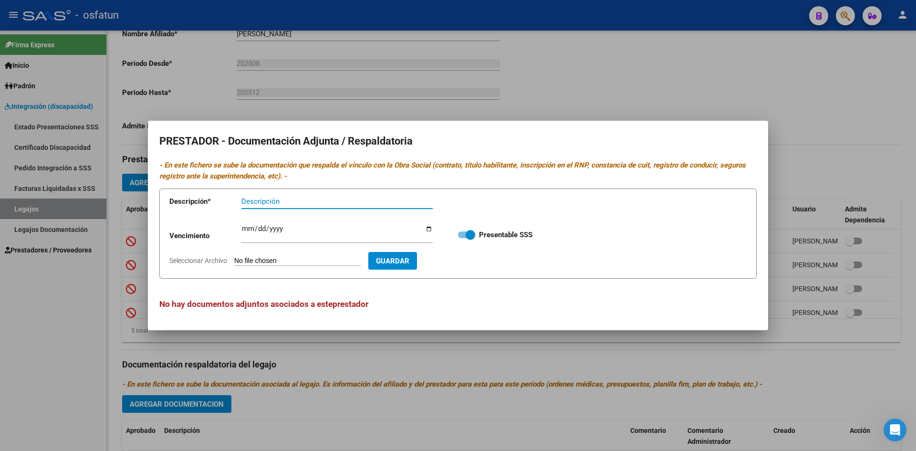
click at [691, 106] on div at bounding box center [458, 225] width 916 height 451
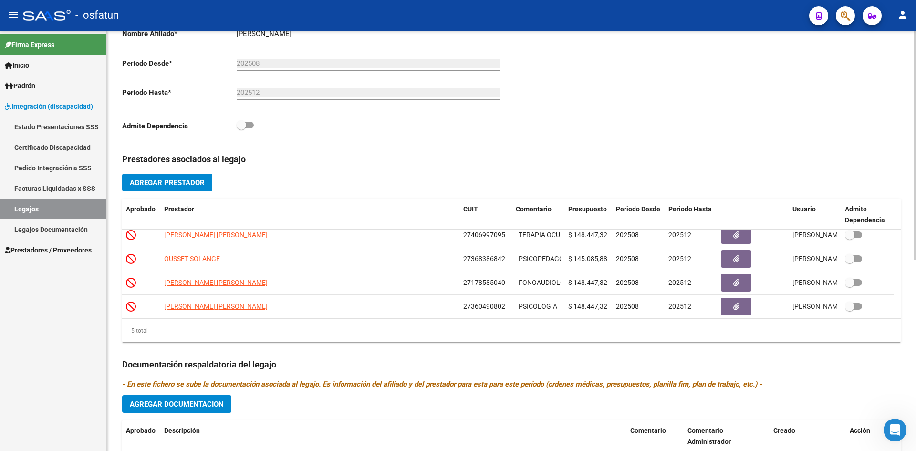
scroll to position [0, 0]
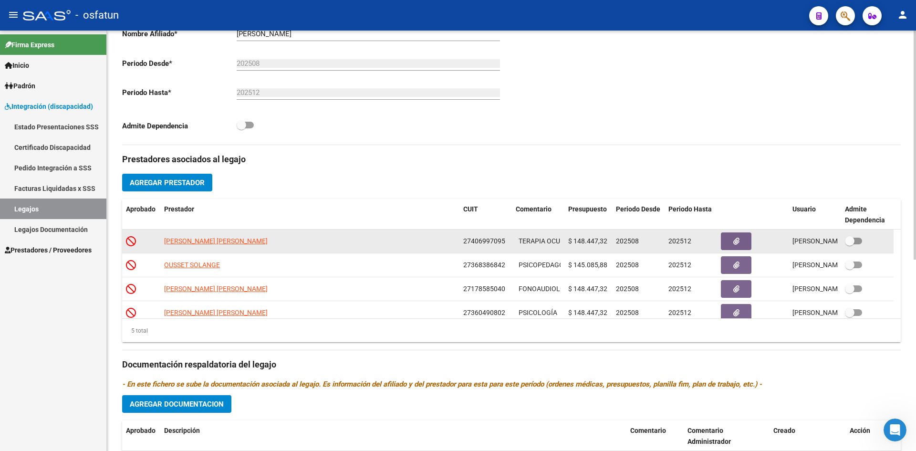
click at [130, 242] on icon at bounding box center [131, 241] width 10 height 10
drag, startPoint x: 131, startPoint y: 242, endPoint x: 403, endPoint y: 240, distance: 272.0
click at [402, 244] on div "[PERSON_NAME] [PERSON_NAME]" at bounding box center [310, 241] width 292 height 11
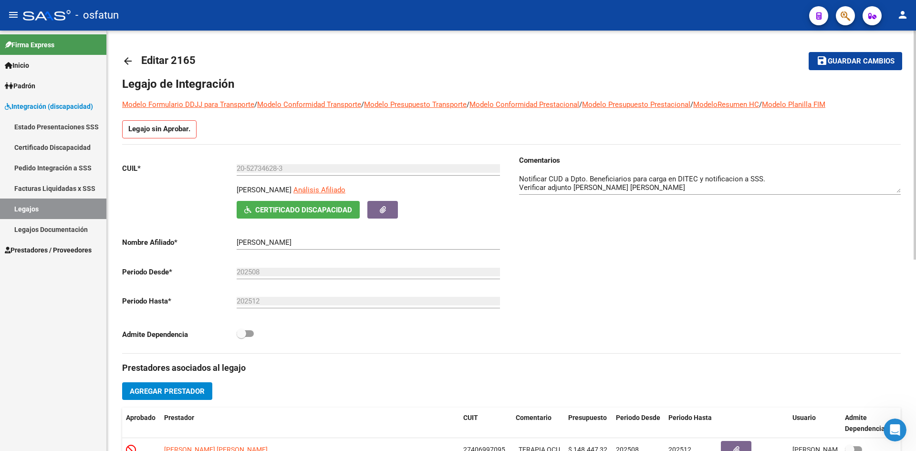
click at [124, 61] on mat-icon "arrow_back" at bounding box center [127, 60] width 11 height 11
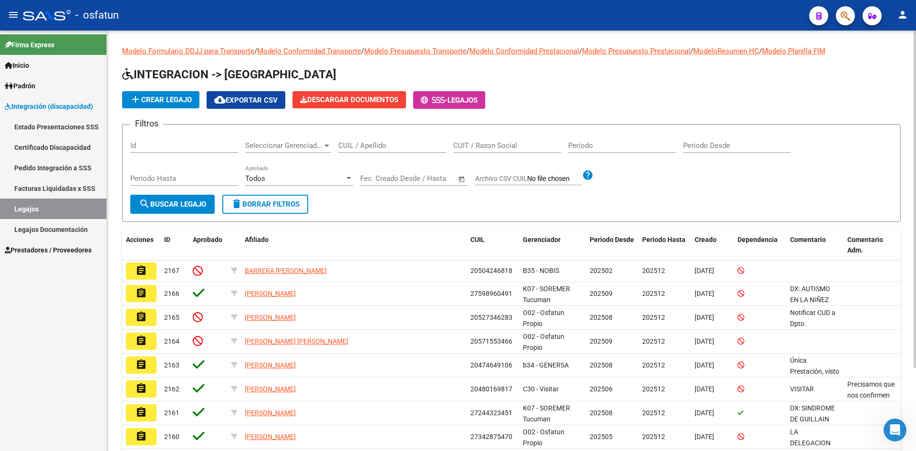
click at [375, 146] on input "CUIL / Apellido" at bounding box center [392, 145] width 108 height 9
paste input "20527346283"
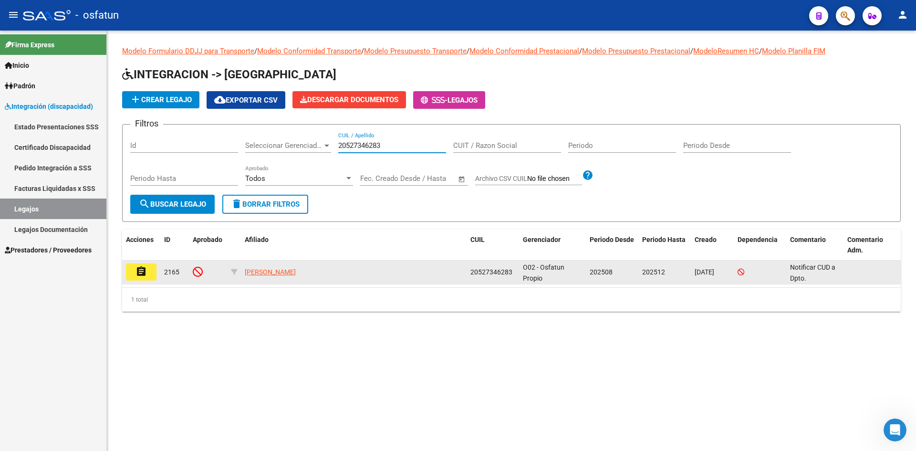
type input "20527346283"
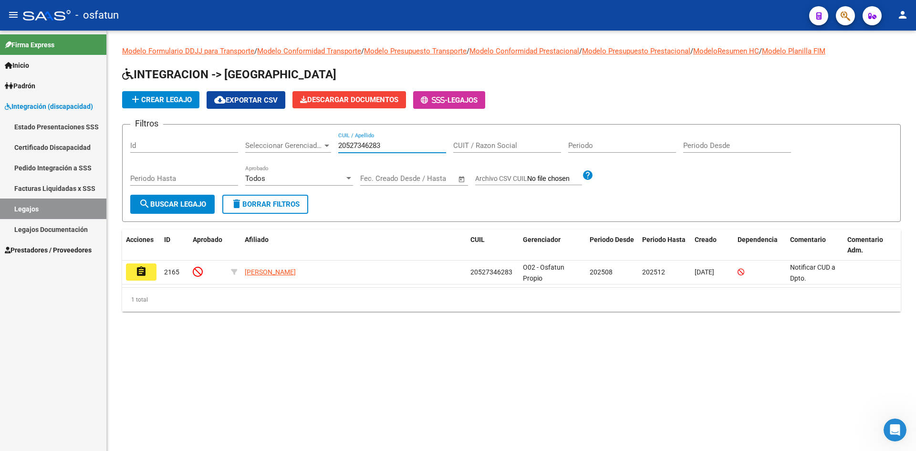
click at [143, 279] on button "assignment" at bounding box center [141, 271] width 31 height 17
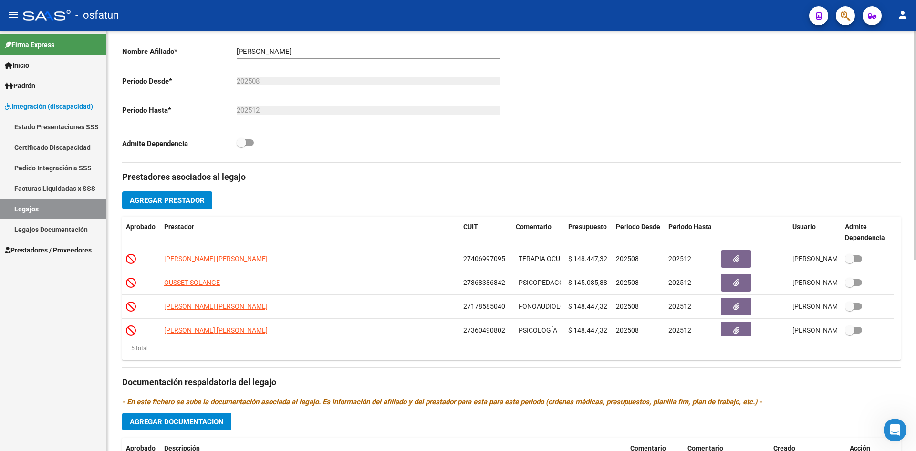
scroll to position [239, 0]
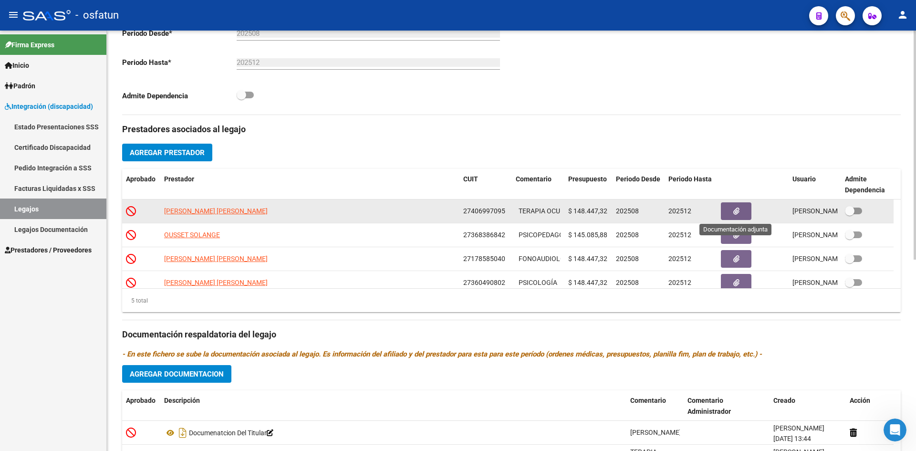
click at [739, 209] on icon "button" at bounding box center [737, 211] width 6 height 7
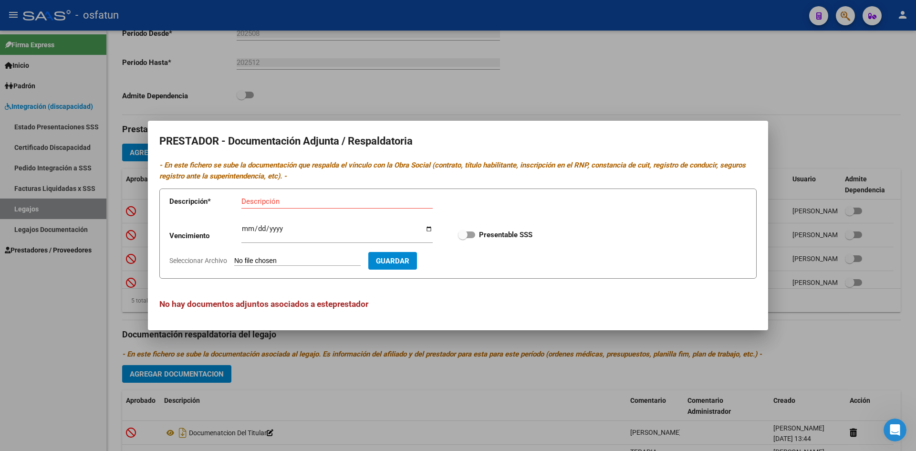
click at [571, 108] on div at bounding box center [458, 225] width 916 height 451
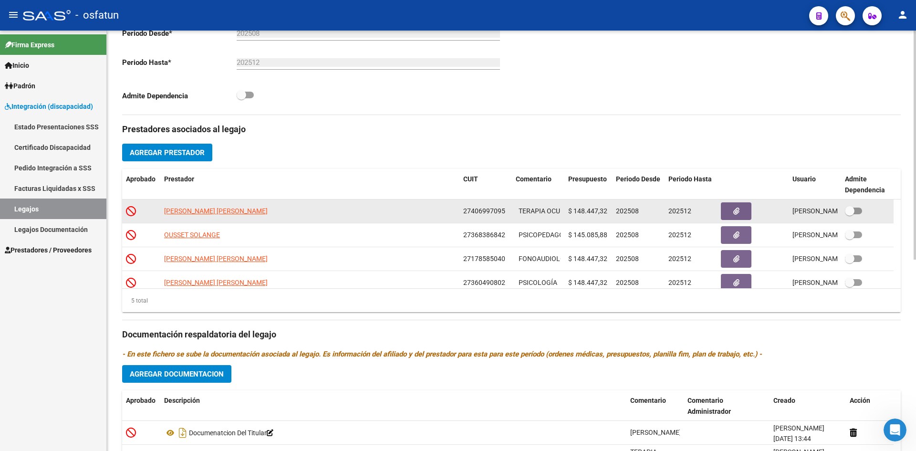
drag, startPoint x: 572, startPoint y: 211, endPoint x: 607, endPoint y: 214, distance: 34.5
click at [607, 214] on span "$ 148.447,32" at bounding box center [587, 211] width 39 height 8
click at [734, 211] on icon "button" at bounding box center [737, 211] width 6 height 7
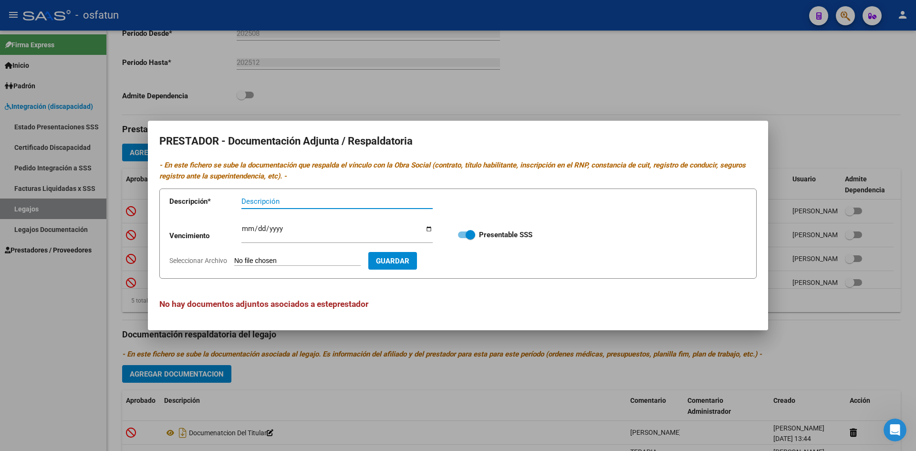
click at [465, 234] on span at bounding box center [466, 234] width 17 height 7
click at [463, 238] on input "Presentable SSS" at bounding box center [462, 238] width 0 height 0
checkbox input "false"
click at [578, 96] on div at bounding box center [458, 225] width 916 height 451
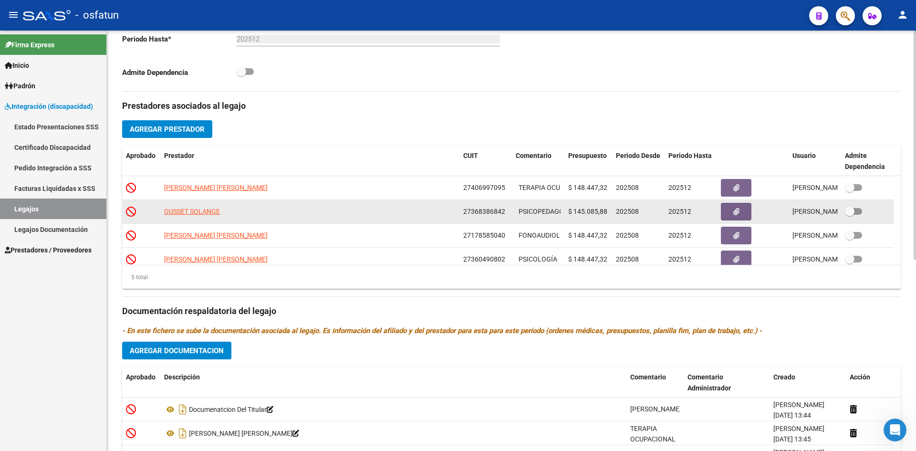
scroll to position [256, 0]
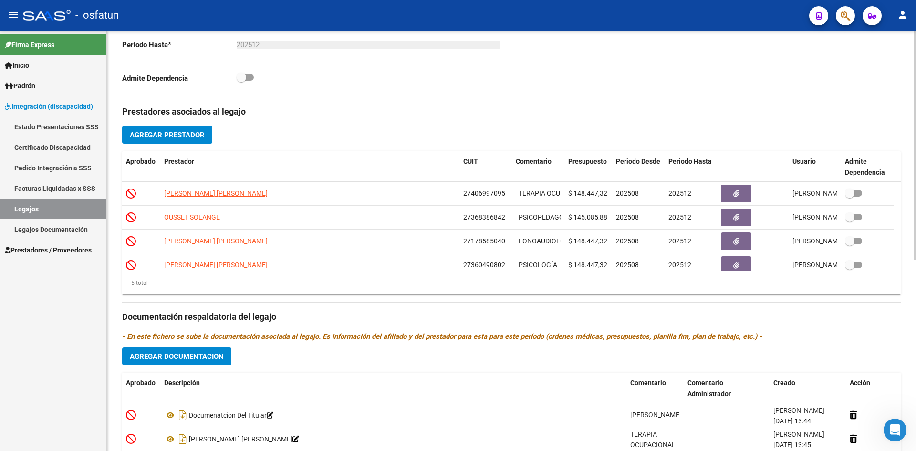
click at [545, 116] on h3 "Prestadores asociados al legajo" at bounding box center [511, 111] width 779 height 13
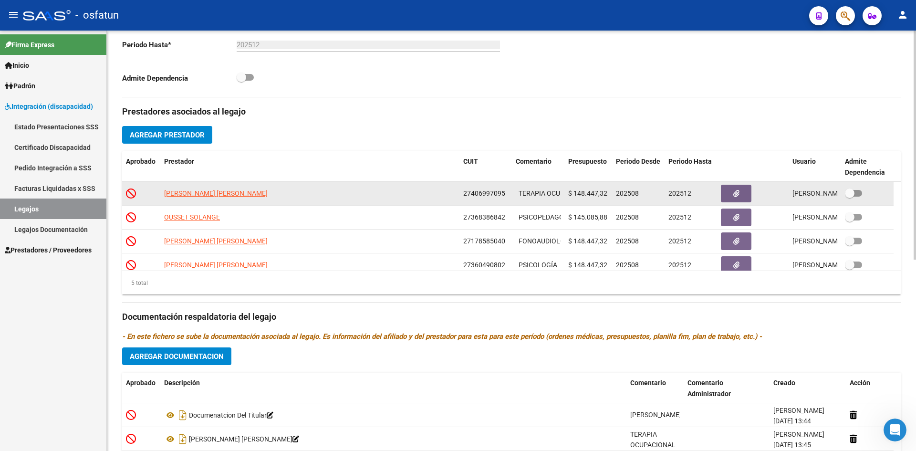
drag, startPoint x: 241, startPoint y: 189, endPoint x: 331, endPoint y: 191, distance: 89.8
click at [244, 189] on app-link-go-to "[PERSON_NAME] [PERSON_NAME]" at bounding box center [216, 193] width 104 height 11
click at [184, 196] on span "[PERSON_NAME] [PERSON_NAME]" at bounding box center [216, 193] width 104 height 8
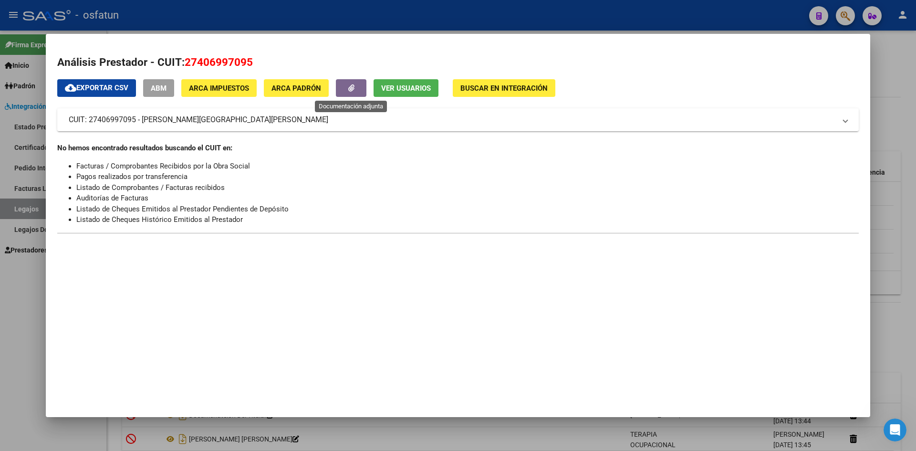
click at [351, 87] on icon "button" at bounding box center [351, 87] width 6 height 7
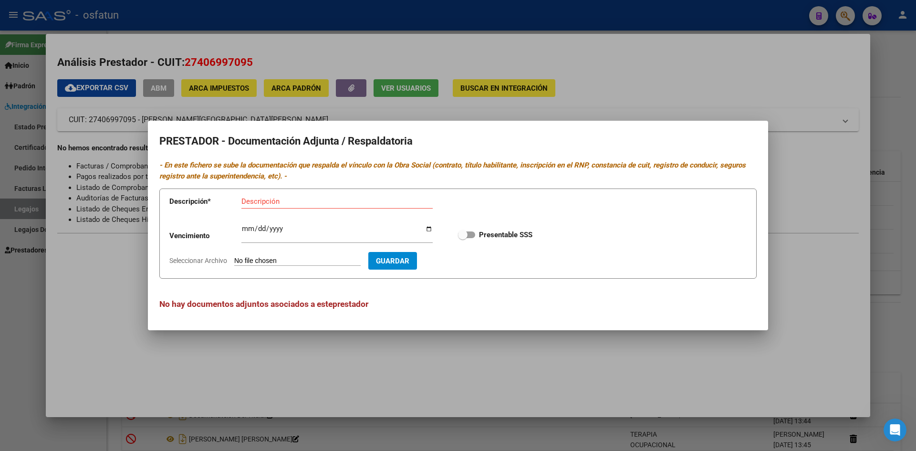
click at [276, 259] on input "Seleccionar Archivo" at bounding box center [297, 261] width 126 height 9
click at [628, 94] on div at bounding box center [458, 225] width 916 height 451
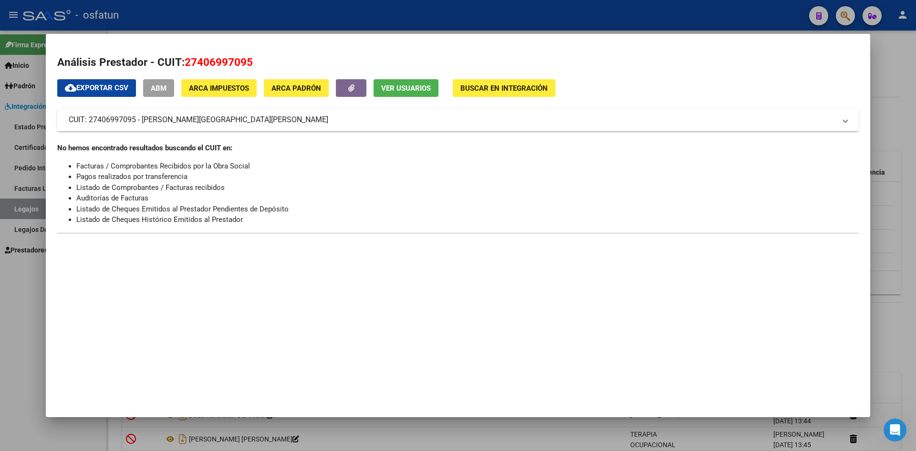
click at [611, 12] on div at bounding box center [458, 225] width 916 height 451
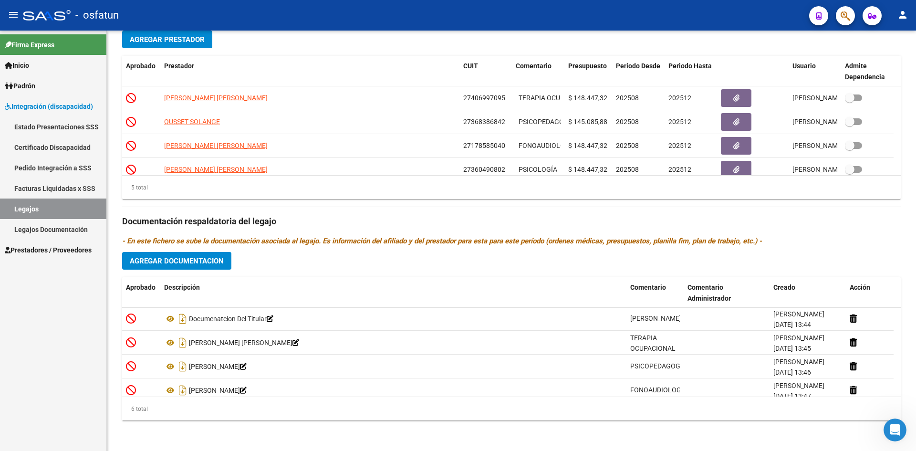
scroll to position [0, 0]
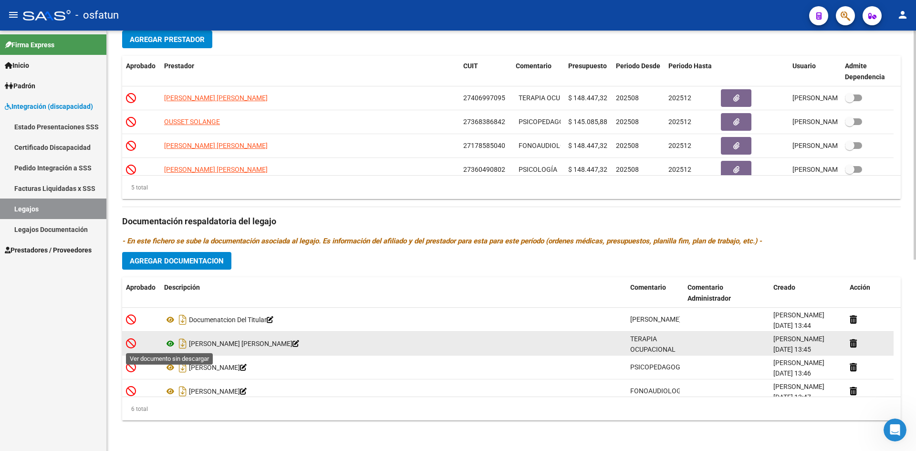
click at [170, 345] on icon at bounding box center [170, 343] width 12 height 11
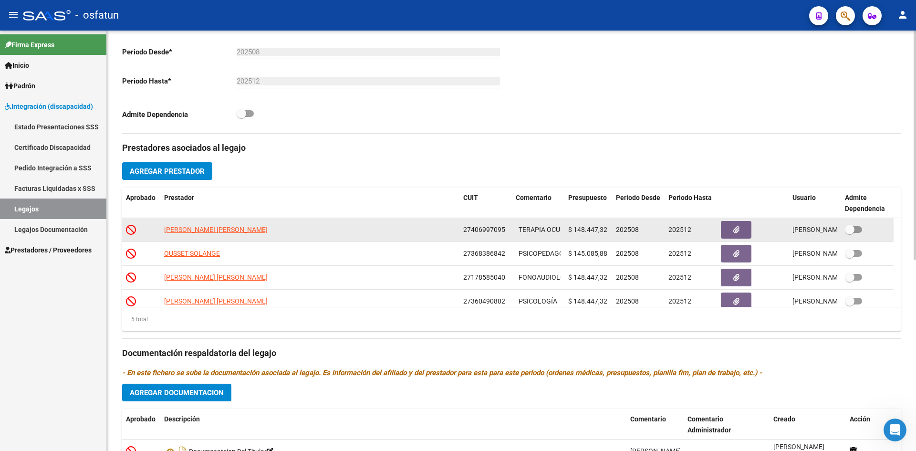
scroll to position [209, 0]
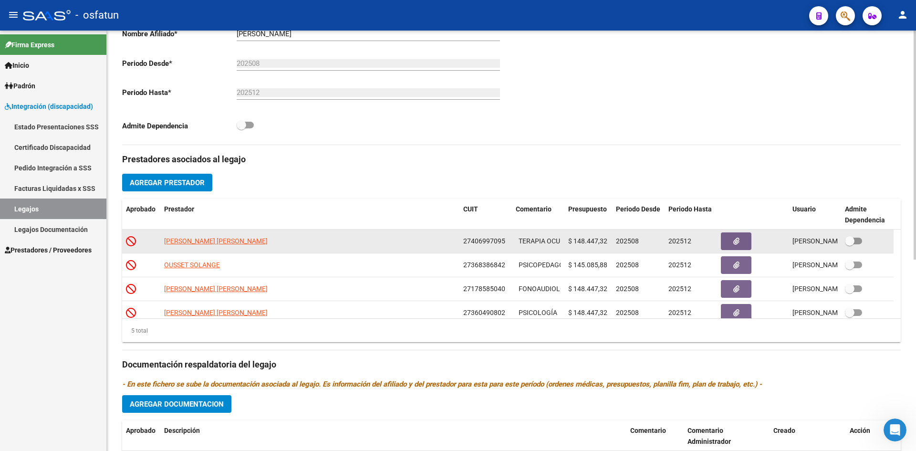
click at [681, 241] on span "202512" at bounding box center [680, 241] width 23 height 8
click at [200, 241] on span "[PERSON_NAME] [PERSON_NAME]" at bounding box center [216, 241] width 104 height 8
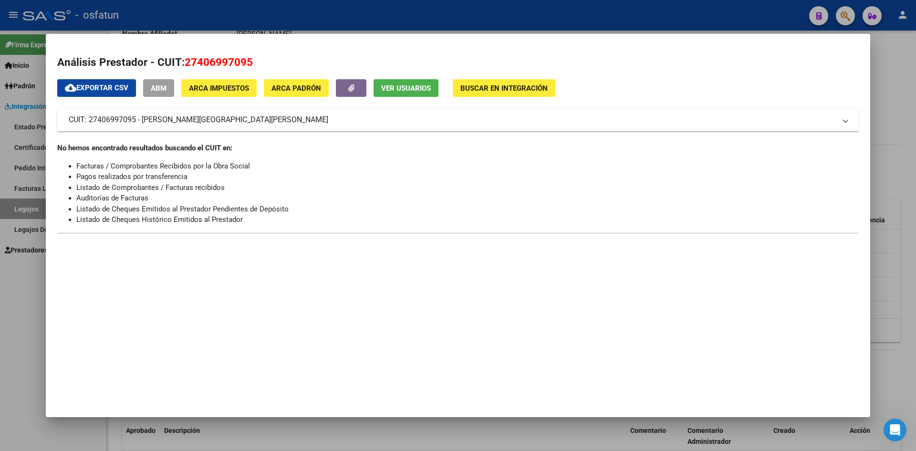
click at [405, 89] on span "Ver Usuarios" at bounding box center [406, 88] width 50 height 9
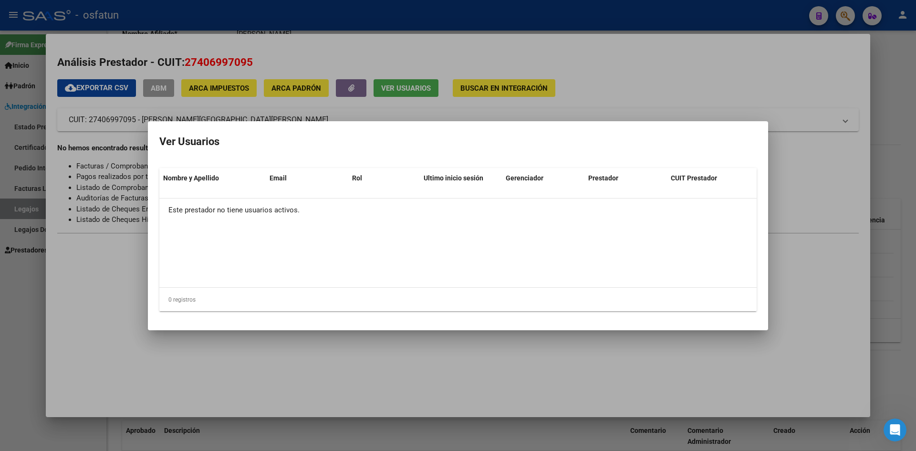
click at [676, 102] on div at bounding box center [458, 225] width 916 height 451
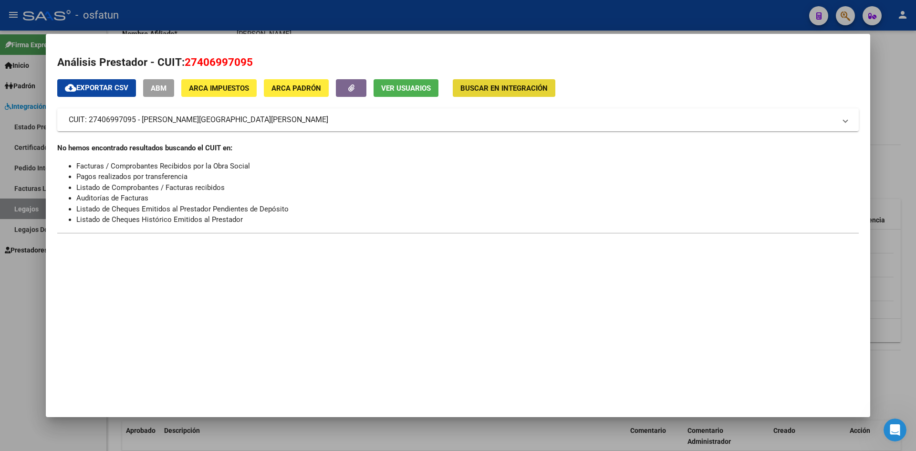
click at [508, 89] on span "Buscar en Integración" at bounding box center [504, 88] width 87 height 9
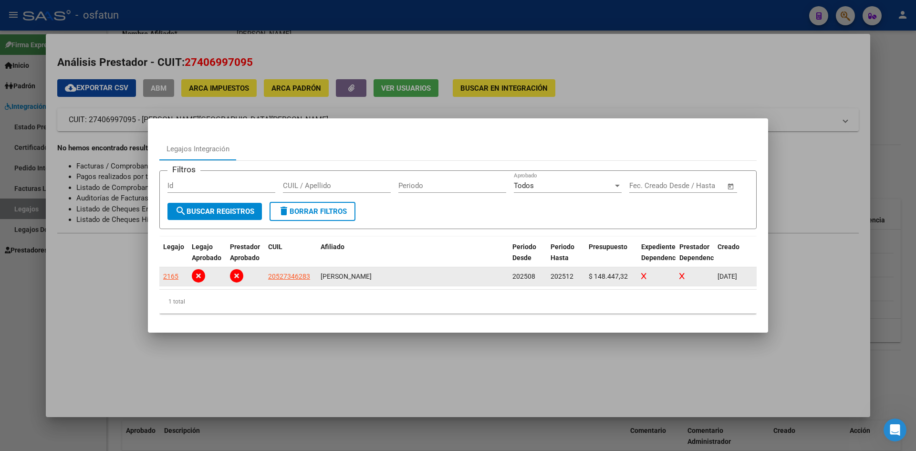
click at [602, 275] on span "$ 148.447,32" at bounding box center [608, 277] width 39 height 8
click at [643, 277] on icon at bounding box center [643, 276] width 5 height 7
click at [680, 275] on icon at bounding box center [682, 276] width 5 height 7
click at [197, 276] on icon at bounding box center [198, 275] width 13 height 13
drag, startPoint x: 239, startPoint y: 277, endPoint x: 290, endPoint y: 275, distance: 51.1
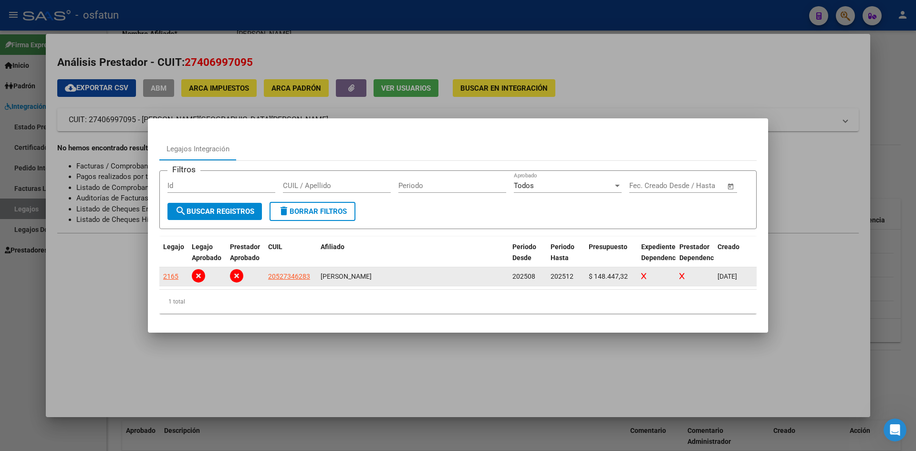
click at [239, 277] on icon at bounding box center [236, 275] width 13 height 13
click at [290, 274] on span "20527346283" at bounding box center [289, 277] width 42 height 8
type textarea "20527346283"
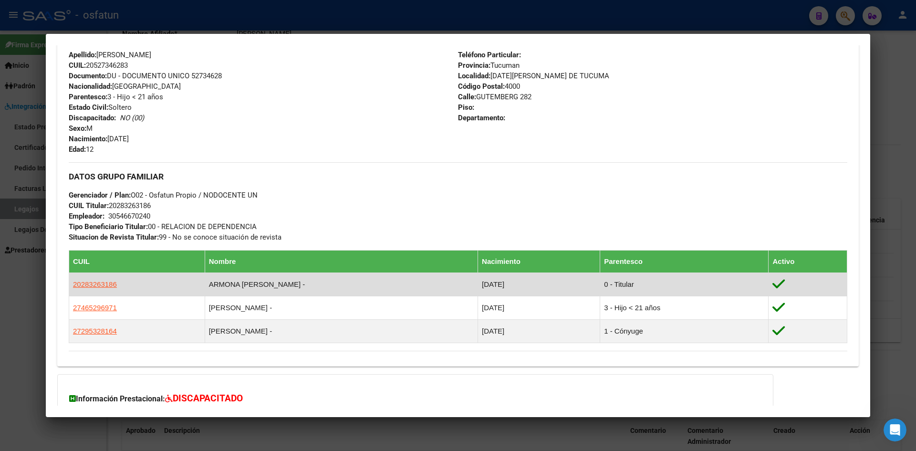
scroll to position [451, 0]
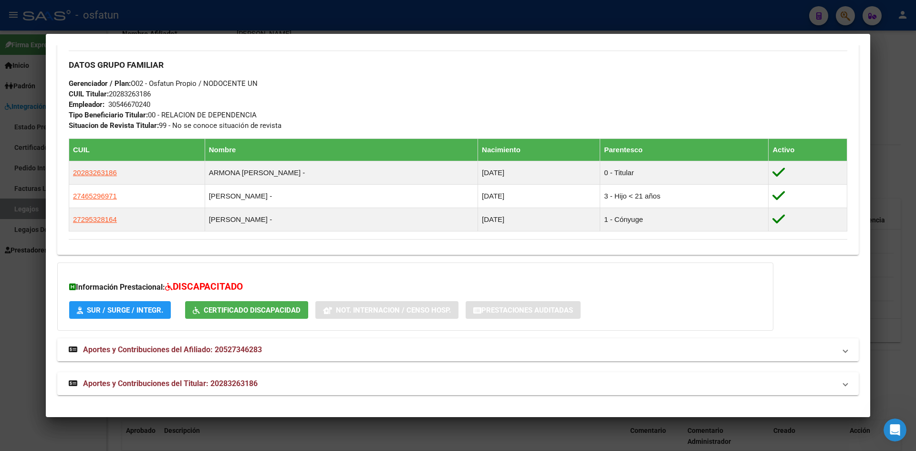
click at [844, 354] on span at bounding box center [846, 349] width 4 height 11
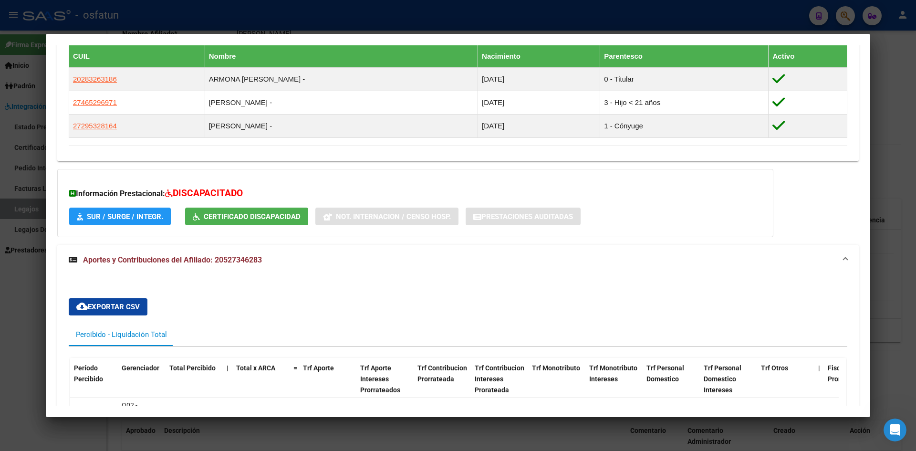
scroll to position [521, 0]
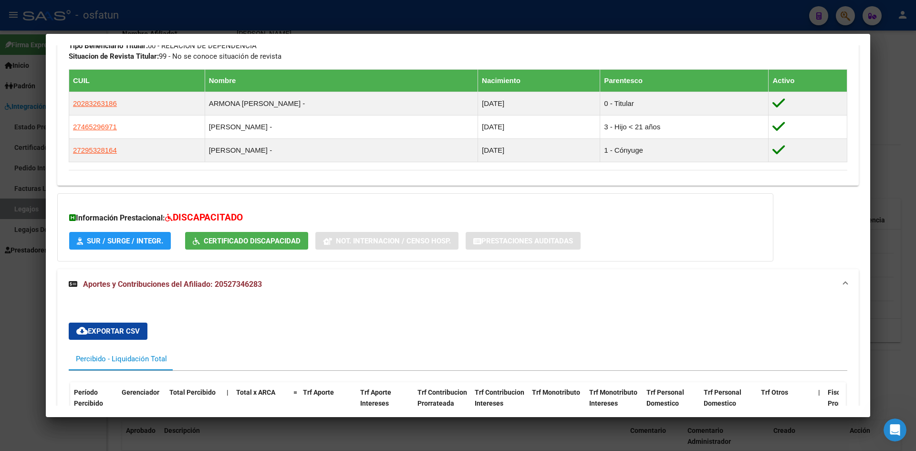
drag, startPoint x: 838, startPoint y: 283, endPoint x: 694, endPoint y: 293, distance: 144.9
click at [844, 283] on span at bounding box center [846, 284] width 4 height 11
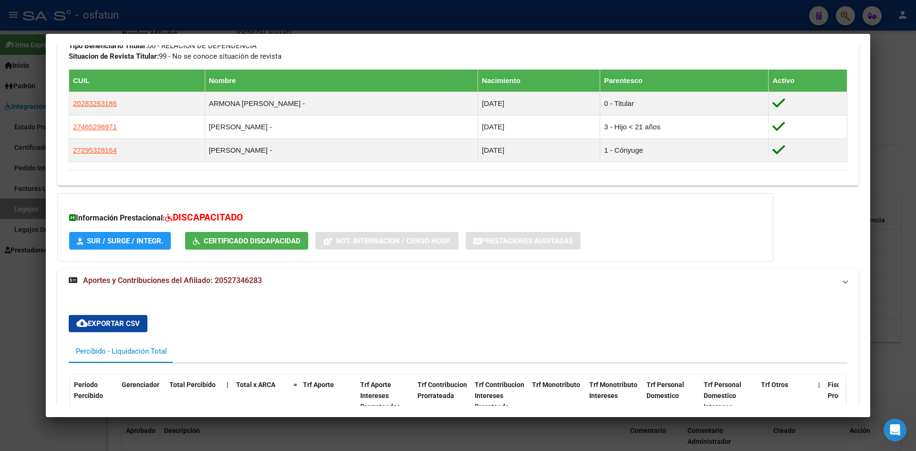
scroll to position [451, 0]
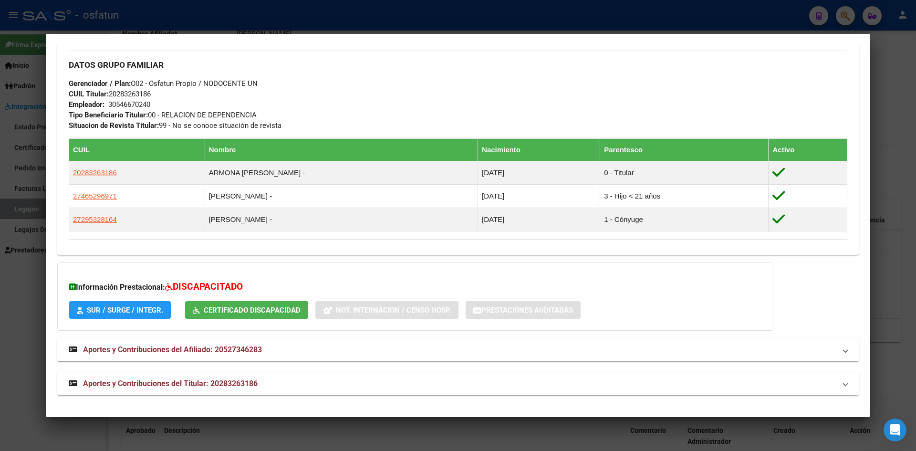
click at [840, 385] on mat-expansion-panel-header "Aportes y Contribuciones del Titular: 20283263186" at bounding box center [458, 383] width 802 height 23
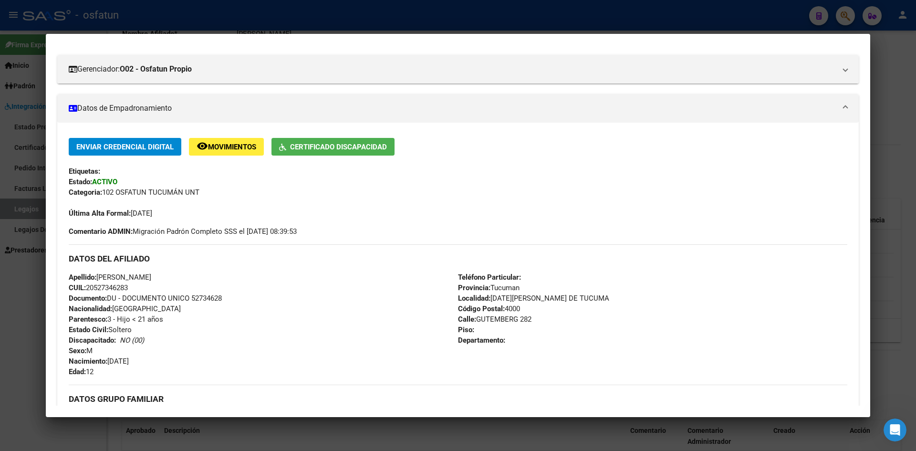
scroll to position [0, 0]
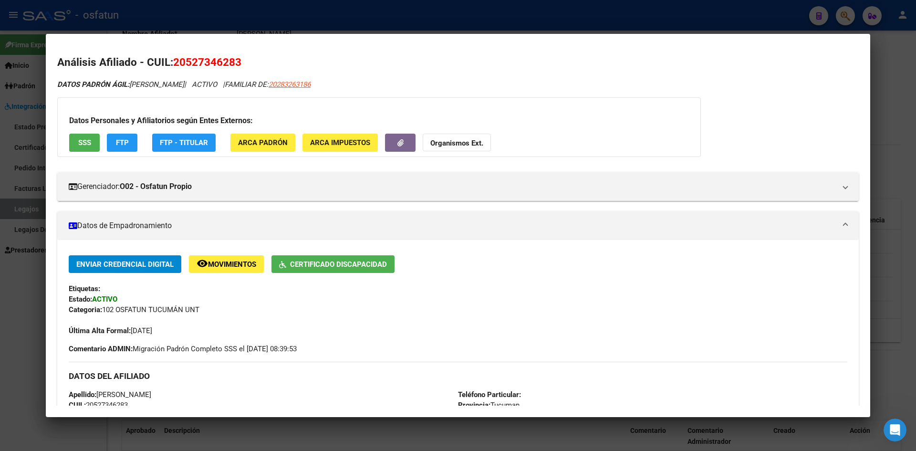
click at [460, 20] on div at bounding box center [458, 225] width 916 height 451
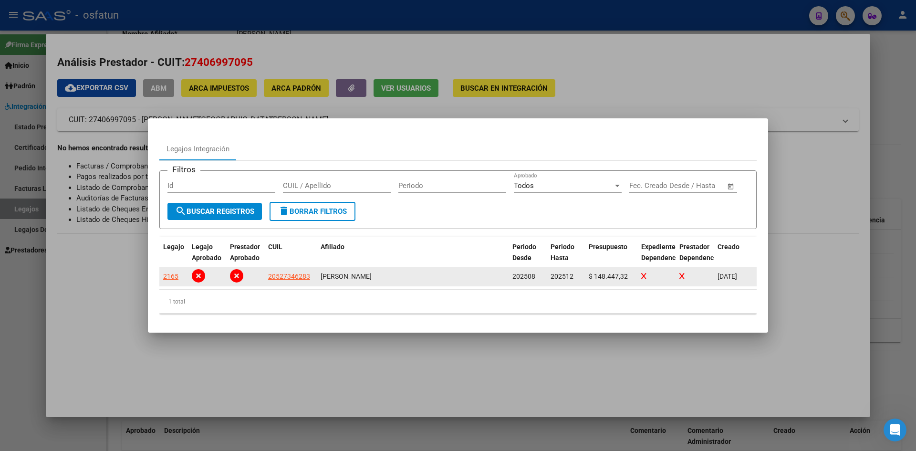
click at [684, 275] on div at bounding box center [695, 276] width 31 height 11
click at [683, 275] on icon at bounding box center [682, 276] width 5 height 7
click at [683, 276] on icon at bounding box center [682, 276] width 5 height 7
click at [642, 279] on span at bounding box center [643, 277] width 5 height 8
click at [608, 277] on span "$ 148.447,32" at bounding box center [608, 277] width 39 height 8
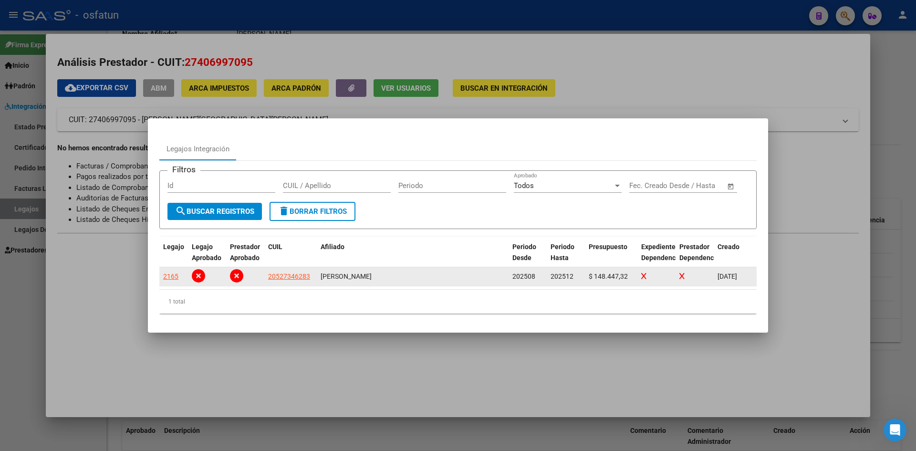
drag, startPoint x: 642, startPoint y: 276, endPoint x: 667, endPoint y: 274, distance: 24.9
click at [644, 276] on icon at bounding box center [643, 276] width 5 height 7
drag, startPoint x: 678, startPoint y: 275, endPoint x: 630, endPoint y: 157, distance: 127.2
click at [678, 275] on datatable-body-cell at bounding box center [695, 276] width 38 height 19
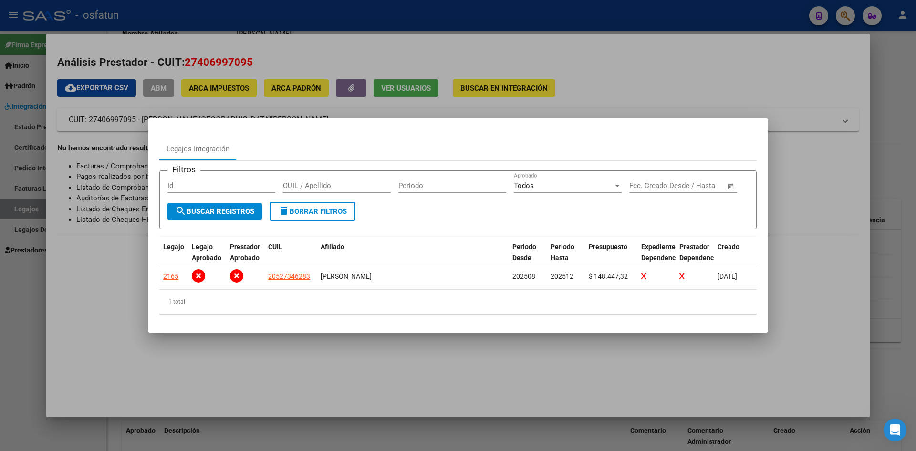
click at [589, 54] on div at bounding box center [458, 225] width 916 height 451
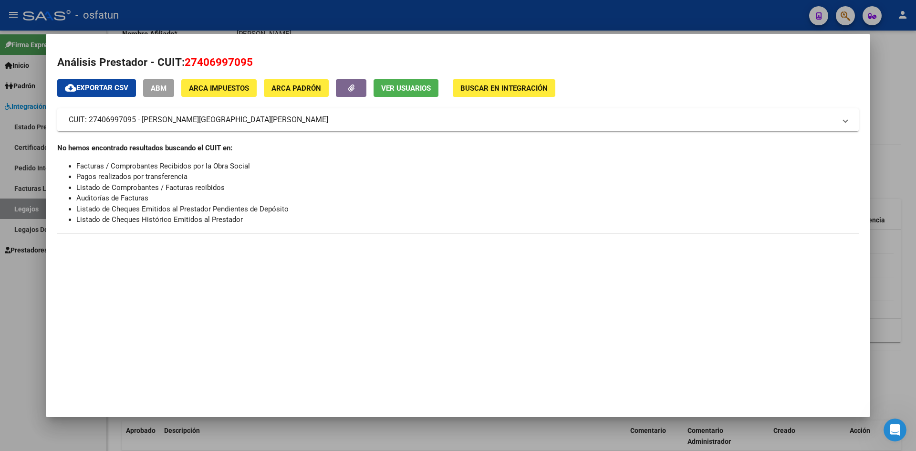
click at [490, 31] on div at bounding box center [458, 225] width 916 height 451
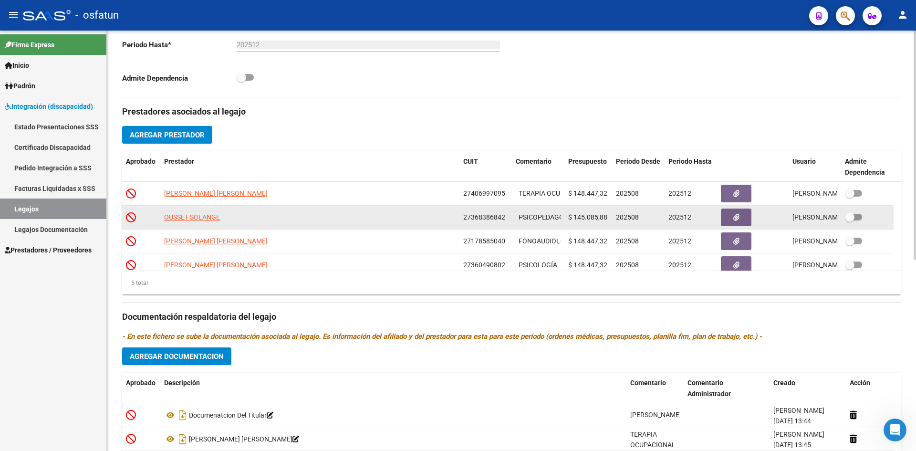
scroll to position [209, 0]
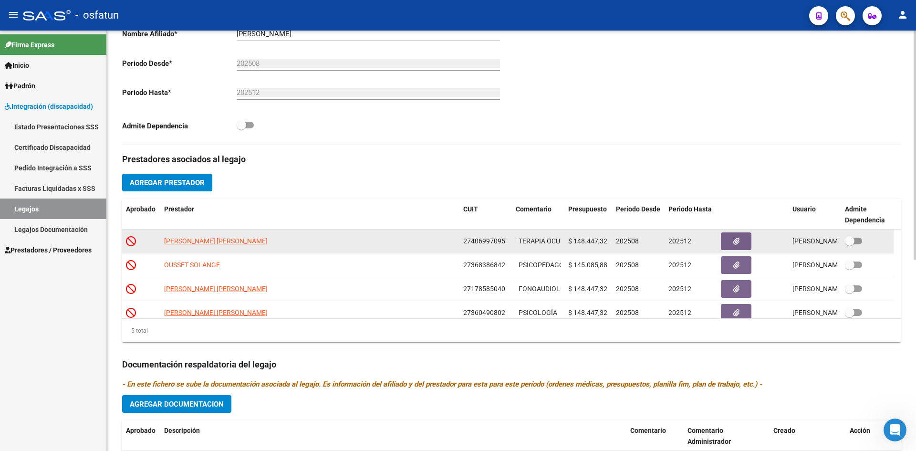
click at [126, 241] on icon at bounding box center [131, 241] width 10 height 10
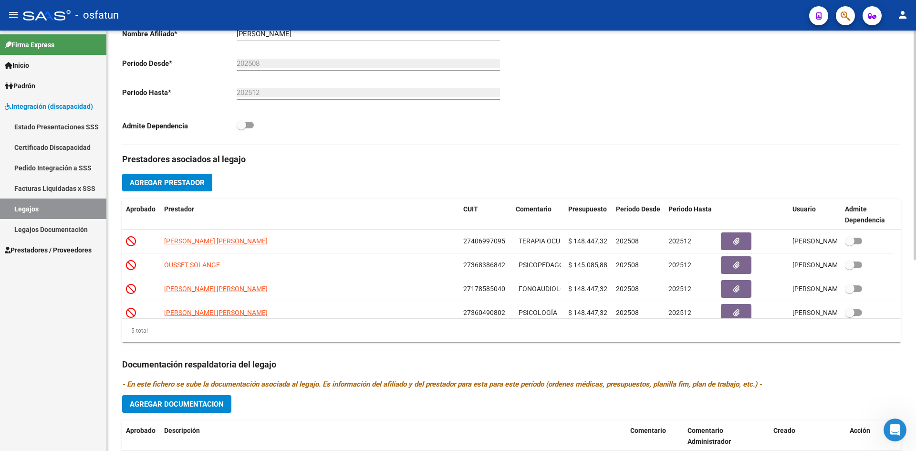
drag, startPoint x: 128, startPoint y: 241, endPoint x: 353, endPoint y: 168, distance: 236.2
click at [353, 168] on div "Prestadores asociados al legajo Agregar Prestador Aprobado Prestador CUIT Comen…" at bounding box center [511, 358] width 779 height 426
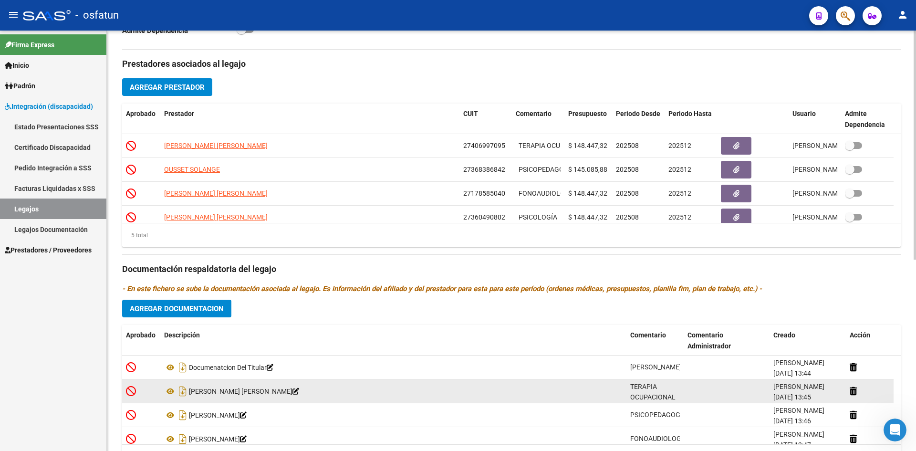
click at [293, 391] on icon at bounding box center [296, 391] width 7 height 7
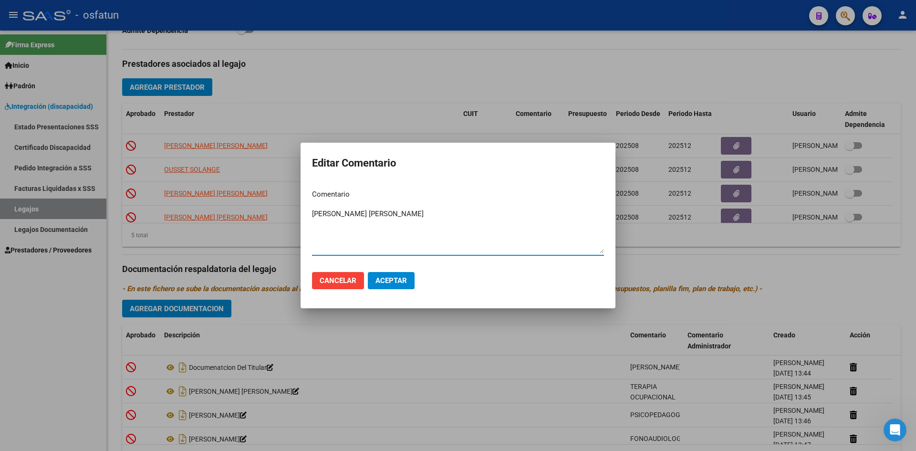
click at [388, 281] on span "Aceptar" at bounding box center [391, 280] width 31 height 9
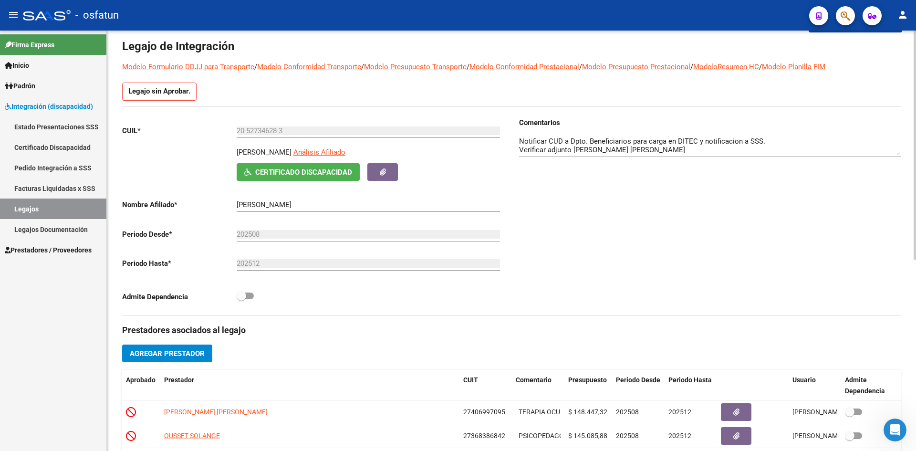
scroll to position [0, 0]
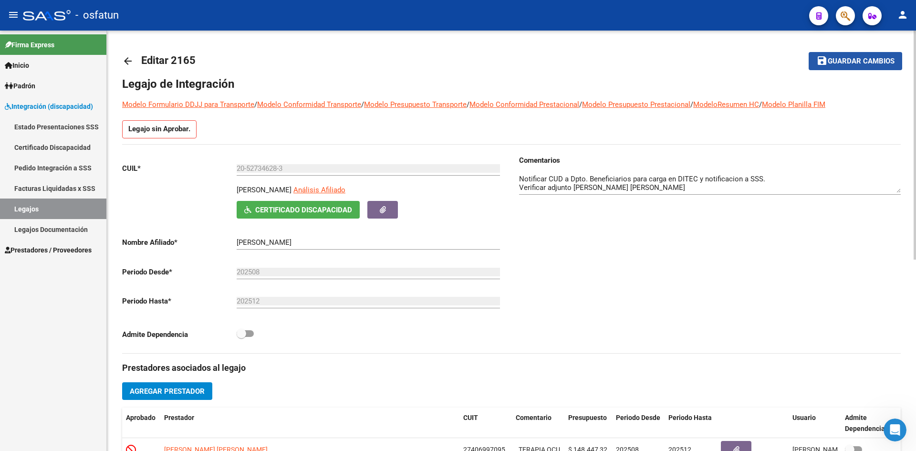
click at [859, 60] on span "Guardar cambios" at bounding box center [861, 61] width 67 height 9
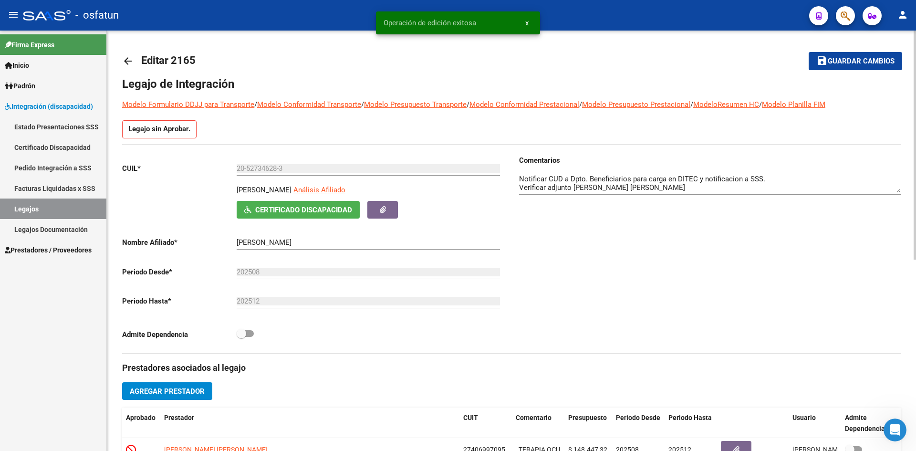
click at [278, 68] on mat-toolbar-row "arrow_back Editar 2165" at bounding box center [426, 61] width 608 height 31
